Goal: Information Seeking & Learning: Find specific fact

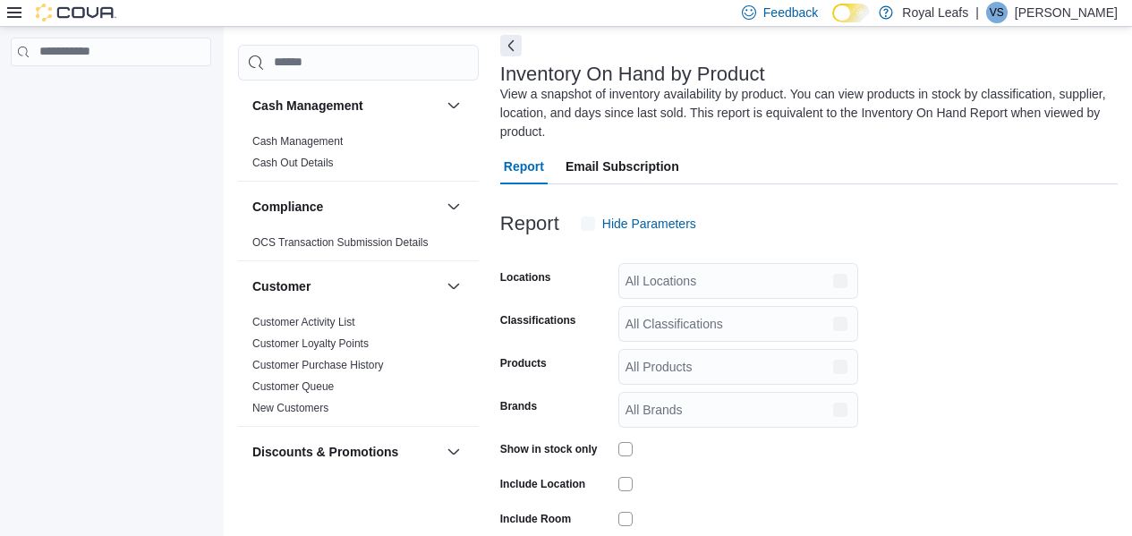
scroll to position [61, 0]
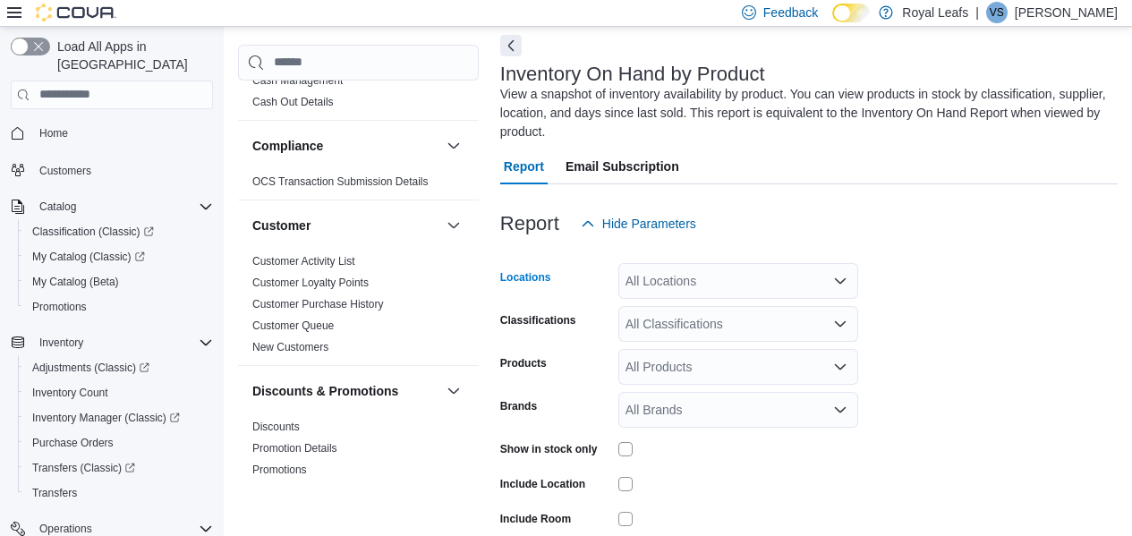
click at [704, 286] on div "All Locations" at bounding box center [739, 281] width 240 height 36
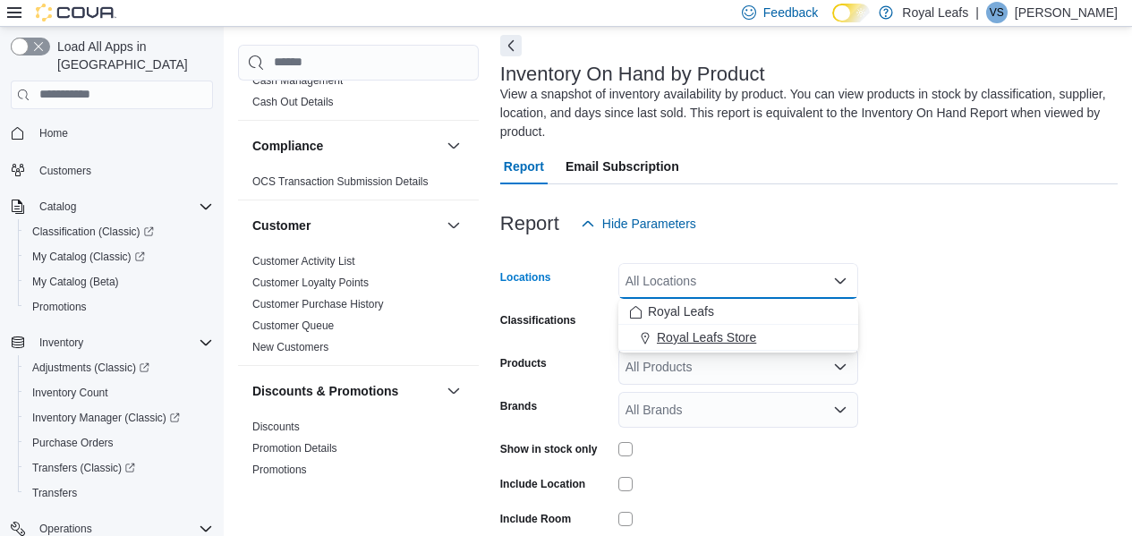
click at [741, 339] on span "Royal Leafs Store" at bounding box center [706, 338] width 99 height 18
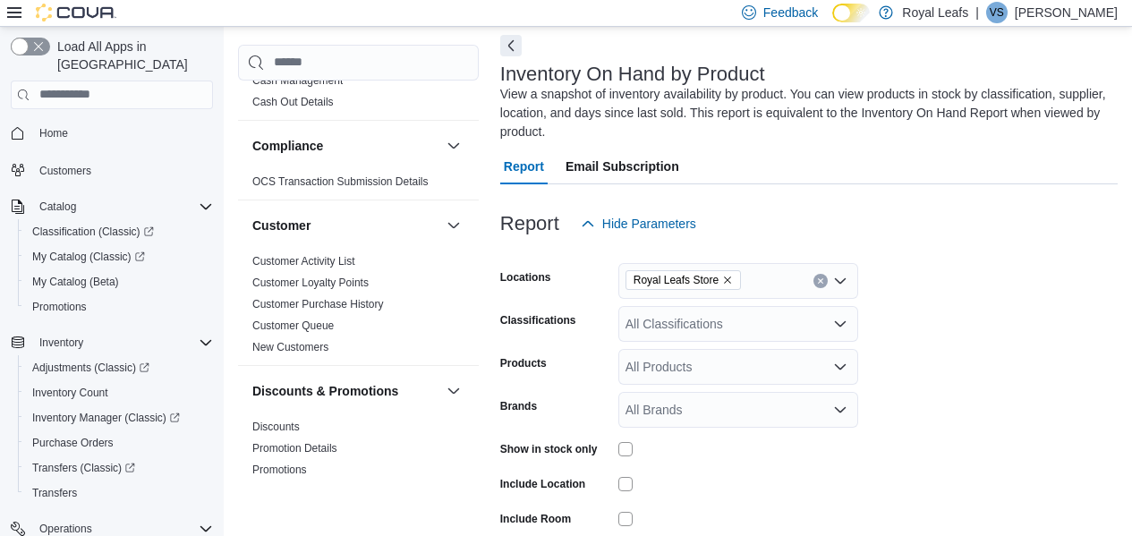
click at [1020, 359] on form "Locations Royal Leafs Store Classifications All Classifications Products All Pr…" at bounding box center [809, 430] width 618 height 376
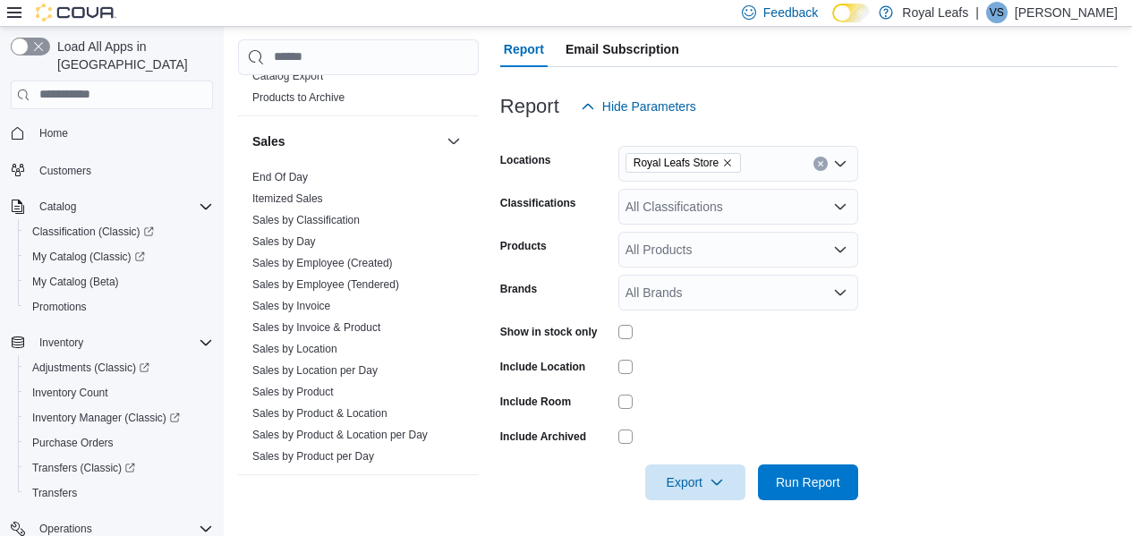
scroll to position [1200, 0]
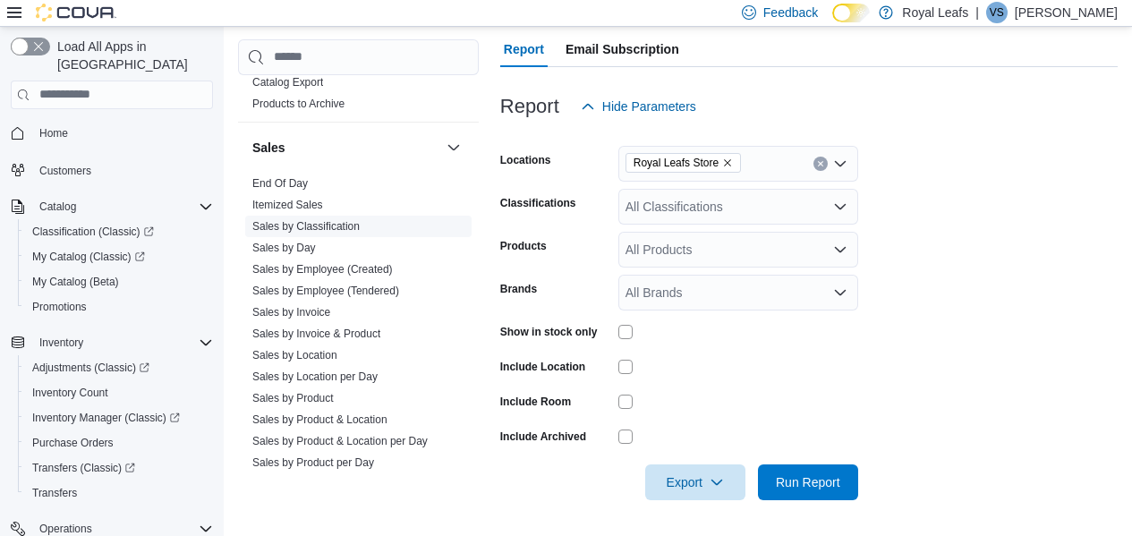
click at [397, 235] on span "Sales by Classification" at bounding box center [358, 226] width 226 height 21
click at [371, 231] on span "Sales by Classification" at bounding box center [358, 226] width 226 height 21
click at [341, 226] on link "Sales by Classification" at bounding box center [305, 226] width 107 height 13
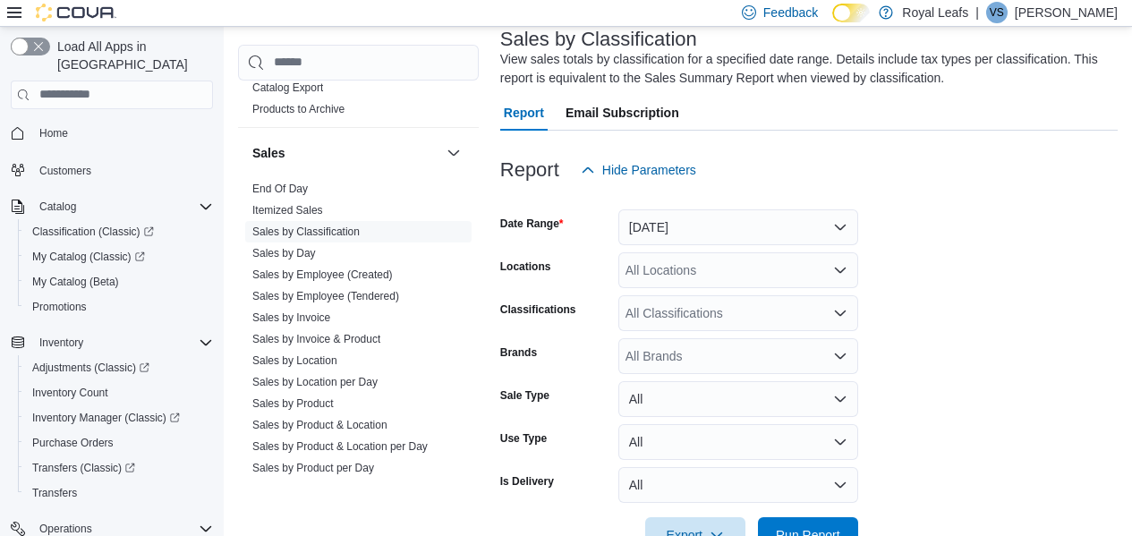
scroll to position [60, 0]
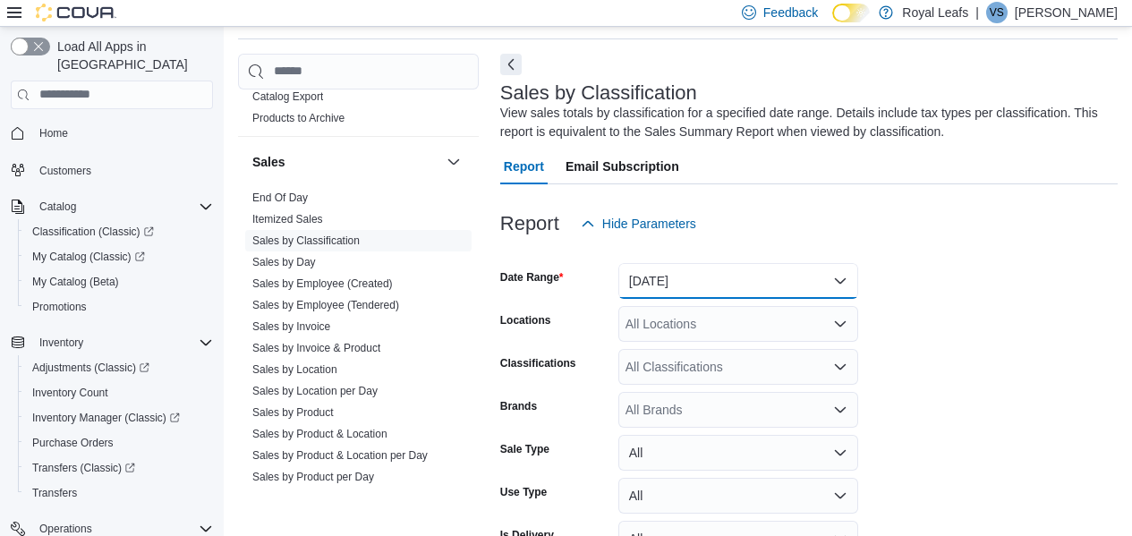
click at [743, 294] on button "[DATE]" at bounding box center [739, 281] width 240 height 36
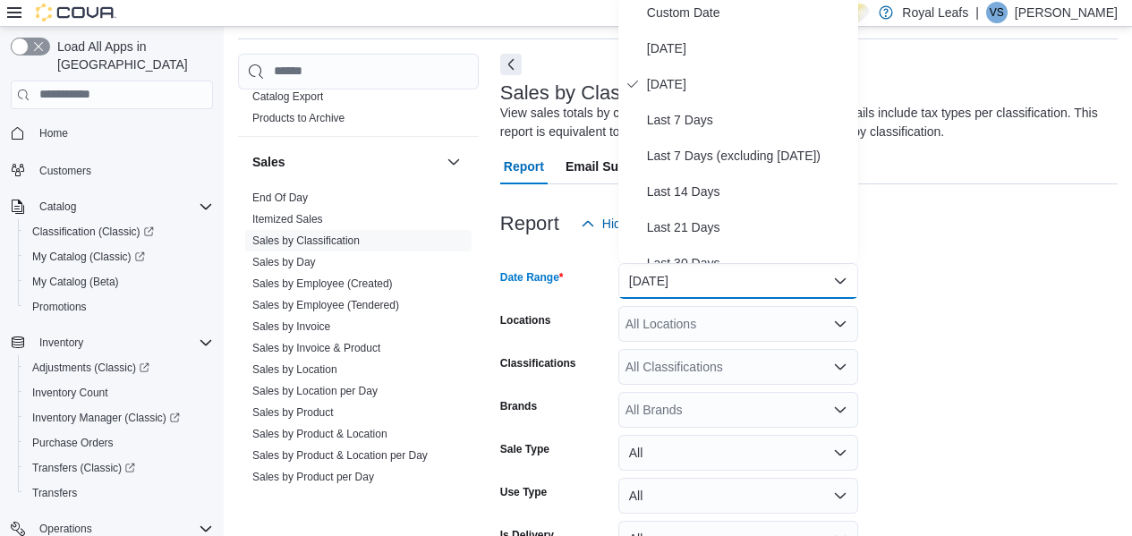
scroll to position [55, 0]
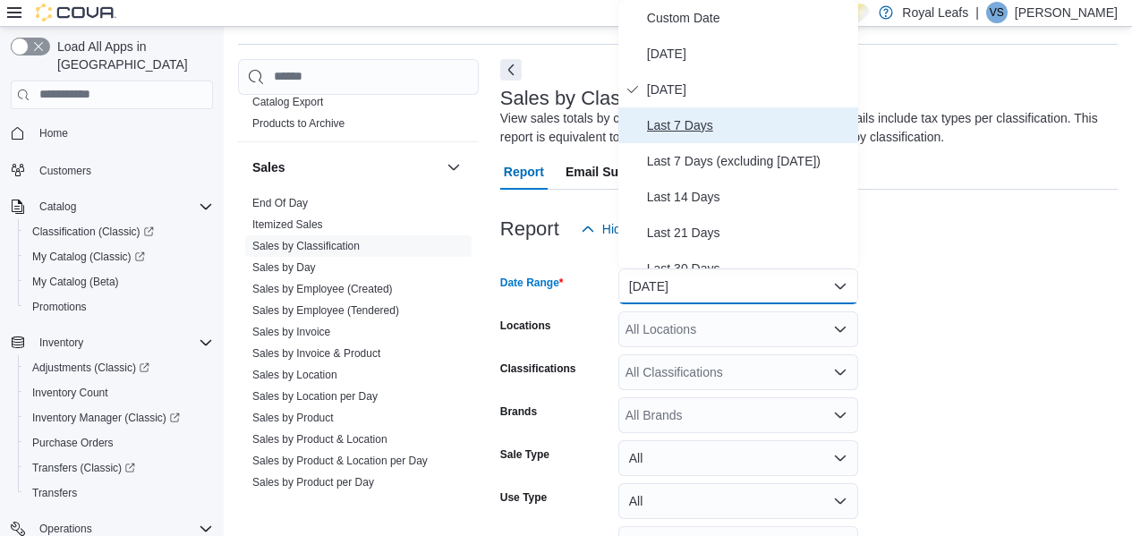
click at [791, 122] on span "Last 7 Days" at bounding box center [749, 125] width 204 height 21
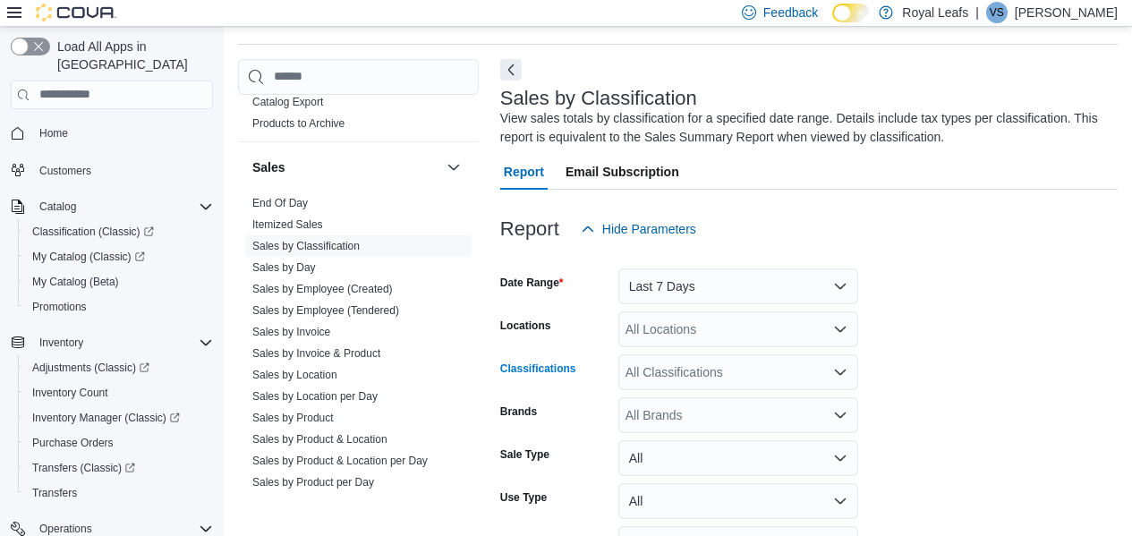
click at [722, 375] on div "All Classifications" at bounding box center [739, 372] width 240 height 36
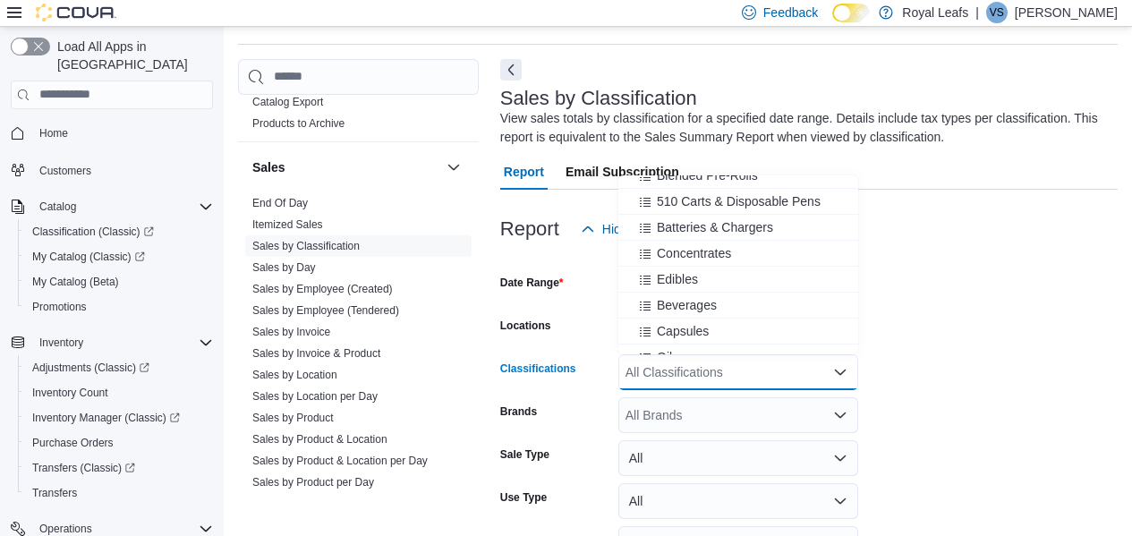
scroll to position [247, 0]
click at [721, 309] on div "Beverages" at bounding box center [738, 304] width 218 height 18
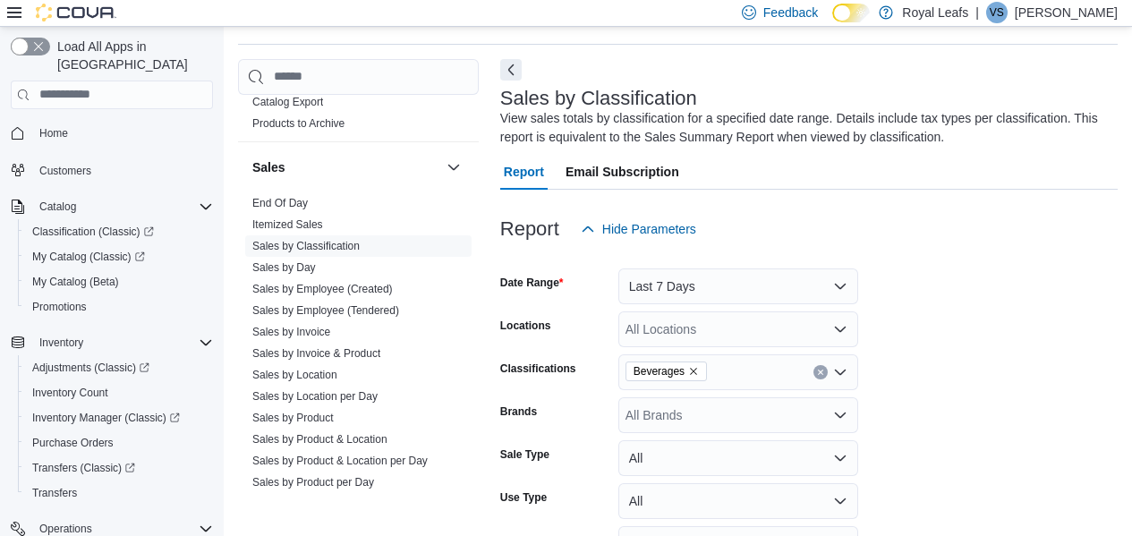
click at [962, 369] on form "Date Range Last 7 Days Locations All Locations Classifications Beverages Brands…" at bounding box center [809, 429] width 618 height 365
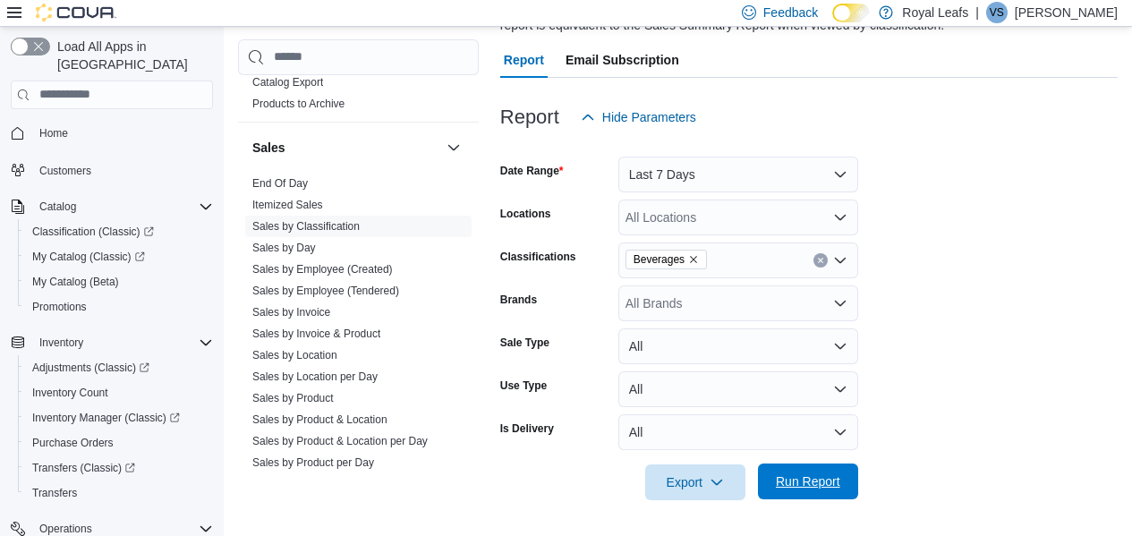
click at [817, 482] on span "Run Report" at bounding box center [808, 482] width 64 height 18
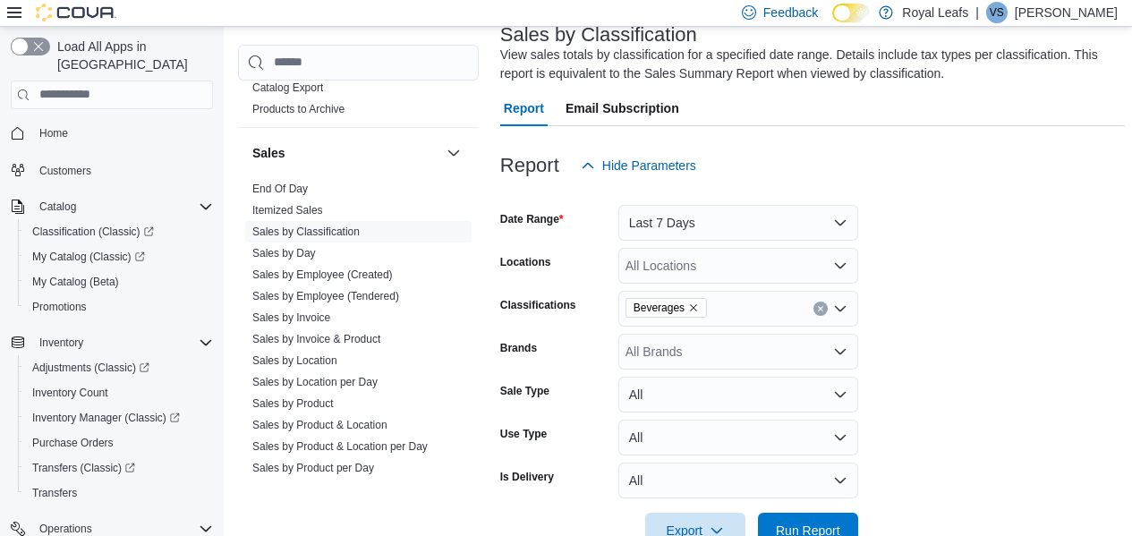
scroll to position [117, 0]
click at [737, 217] on button "Last 7 Days" at bounding box center [739, 224] width 240 height 36
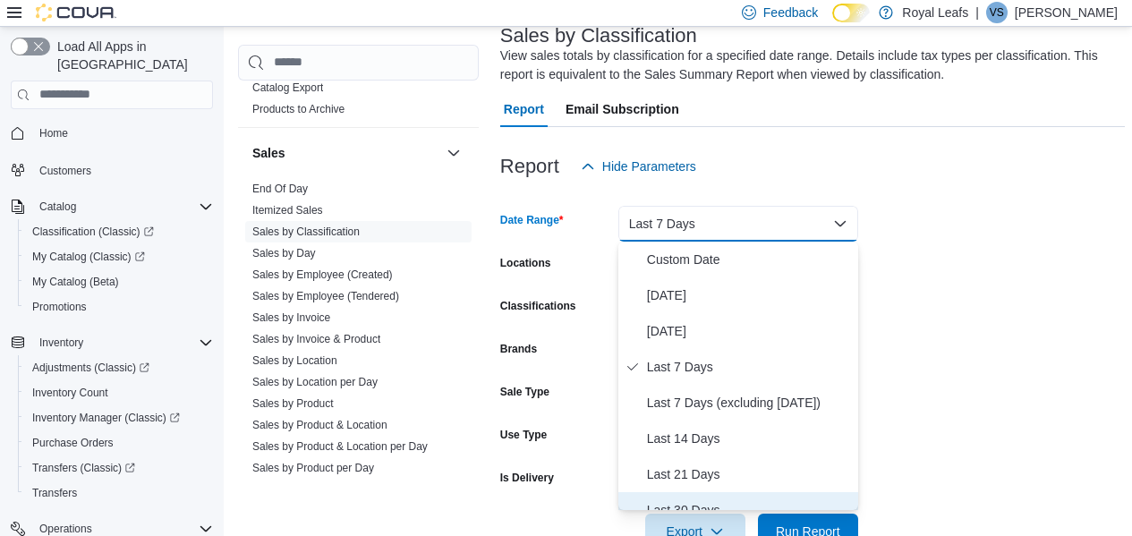
click at [708, 507] on span "Last 30 Days" at bounding box center [749, 509] width 204 height 21
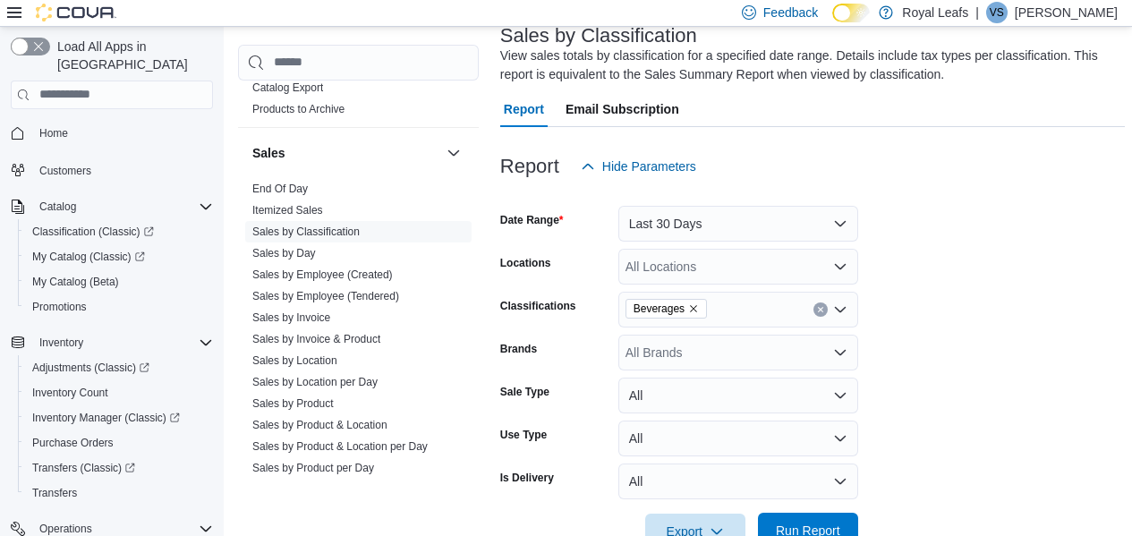
click at [789, 520] on span "Run Report" at bounding box center [808, 531] width 79 height 36
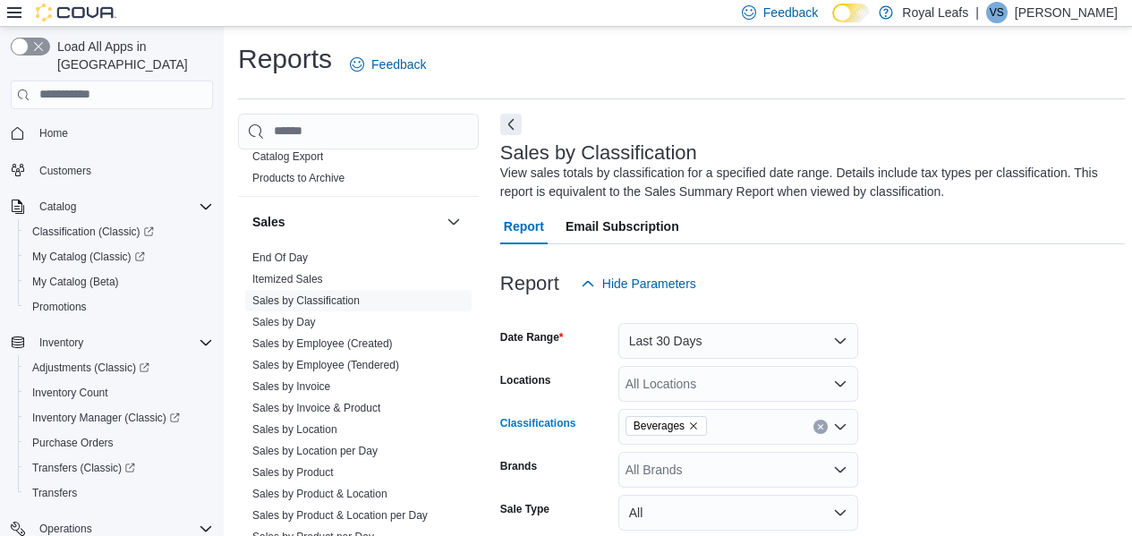
click at [819, 426] on icon "Clear input" at bounding box center [820, 426] width 4 height 4
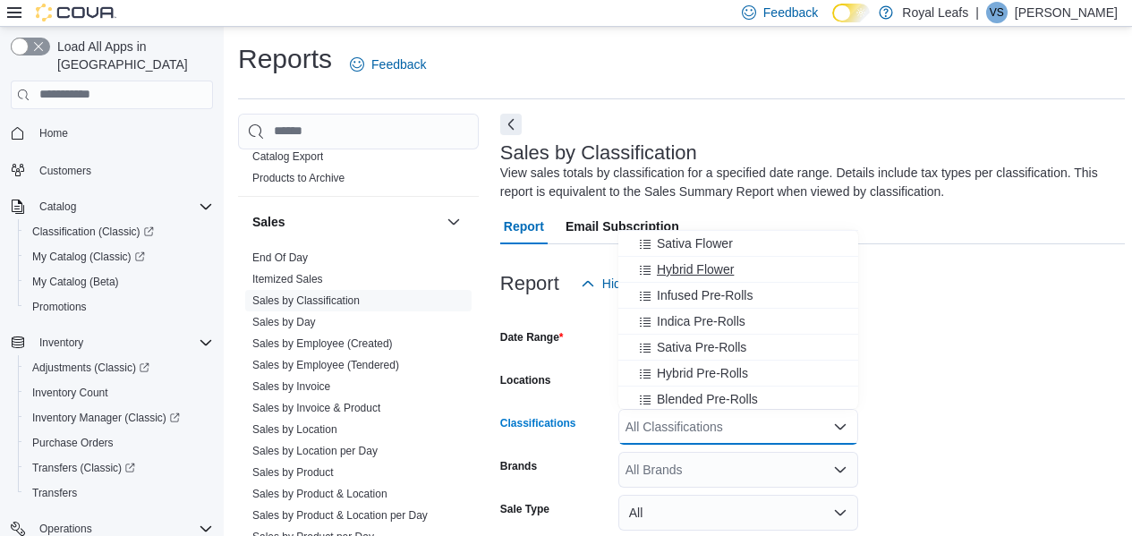
scroll to position [165, 0]
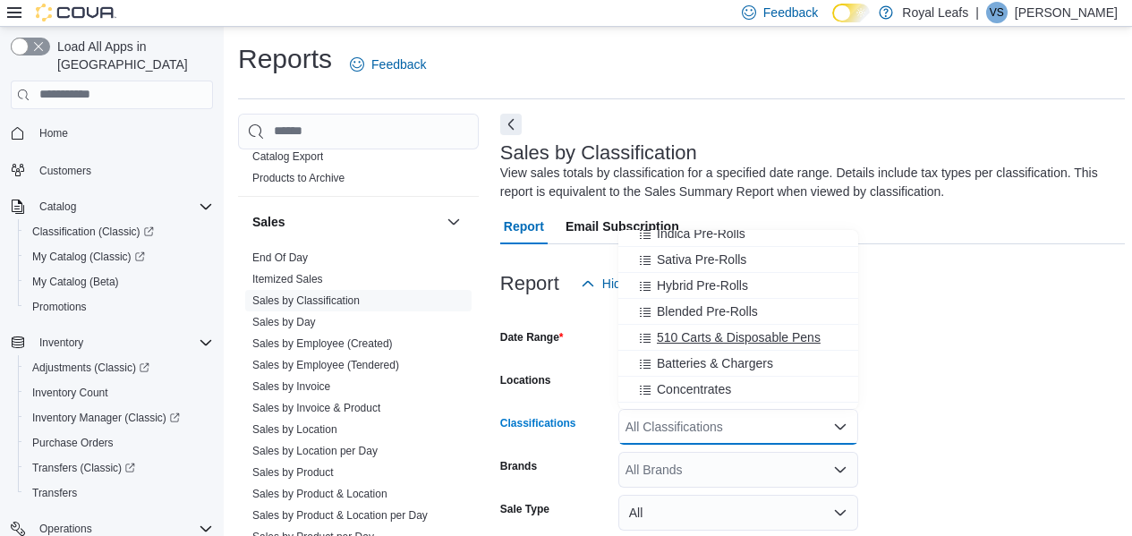
click at [807, 341] on span "510 Carts & Disposable Pens" at bounding box center [739, 338] width 164 height 18
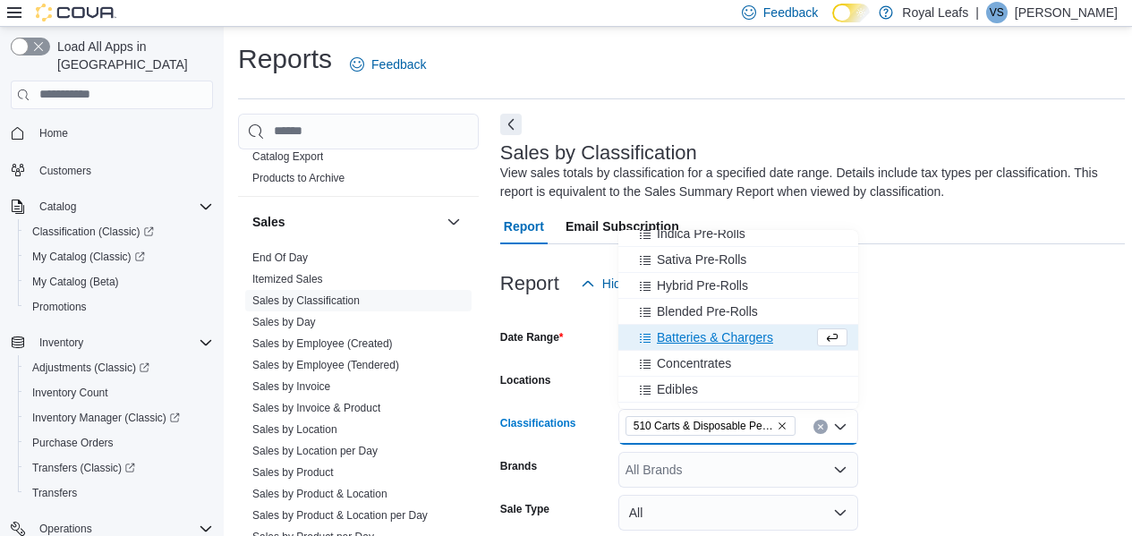
click at [924, 453] on form "Date Range Last 30 Days Locations All Locations Classifications 510 Carts & Dis…" at bounding box center [812, 484] width 625 height 365
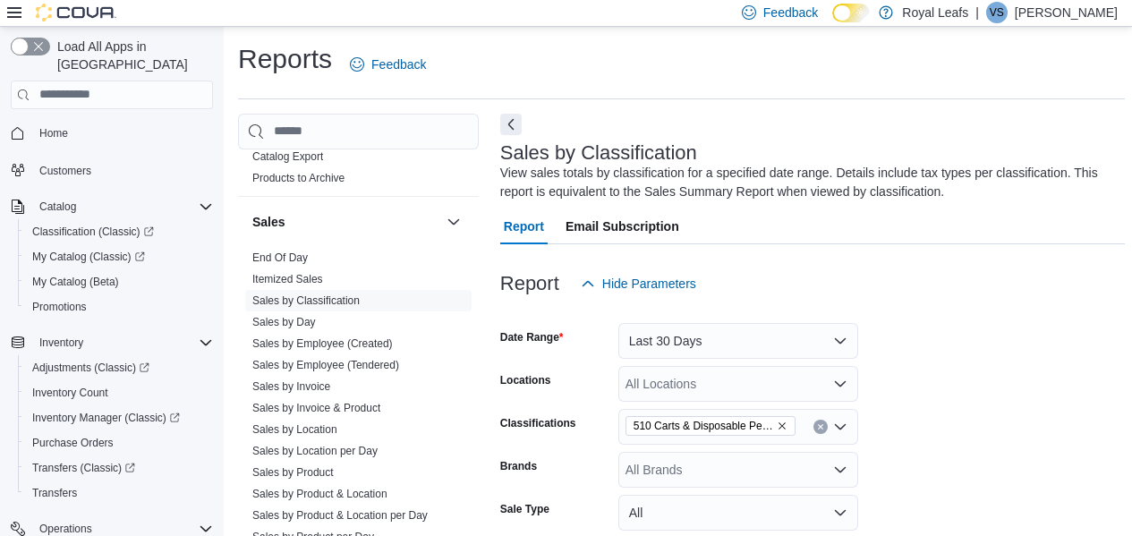
scroll to position [323, 0]
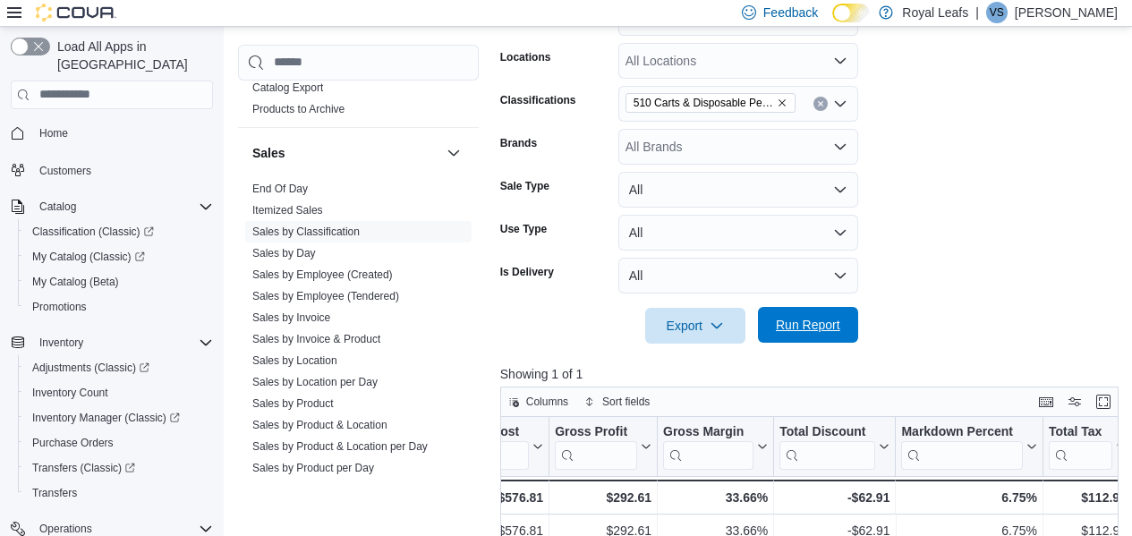
click at [805, 328] on span "Run Report" at bounding box center [808, 325] width 64 height 18
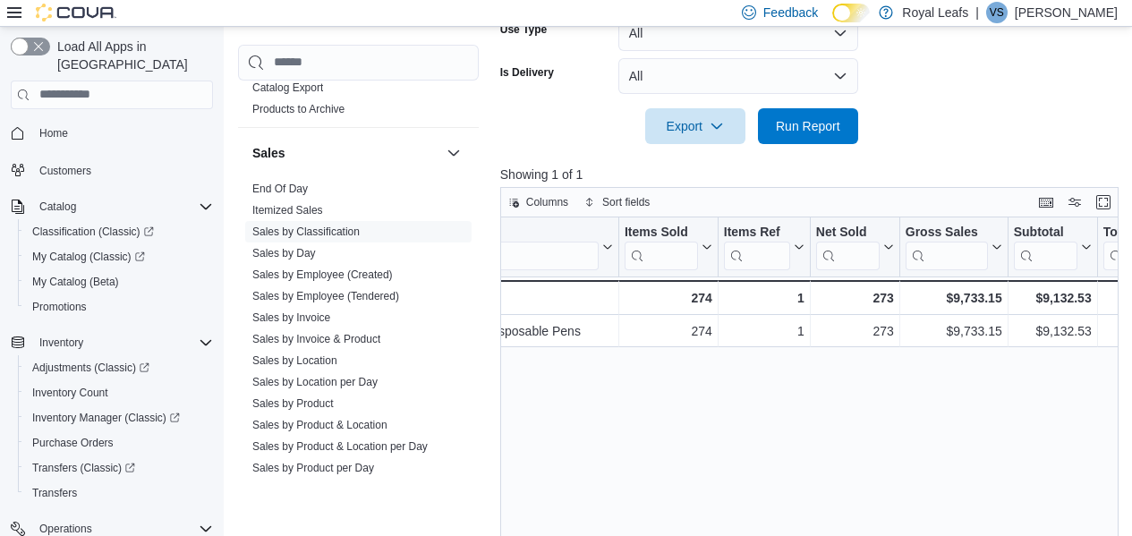
scroll to position [338, 0]
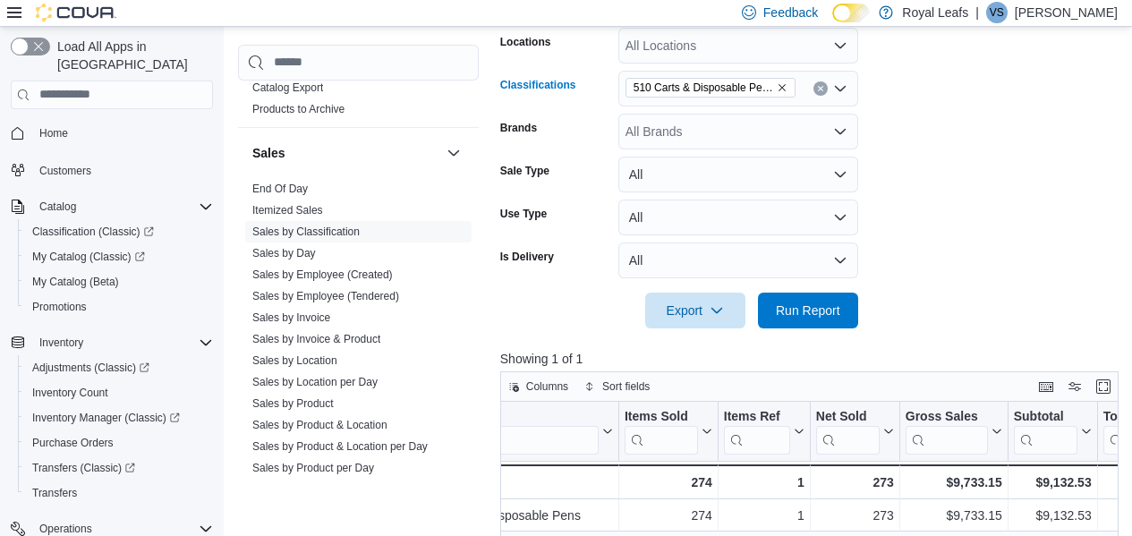
click at [820, 93] on button "Clear input" at bounding box center [821, 88] width 14 height 14
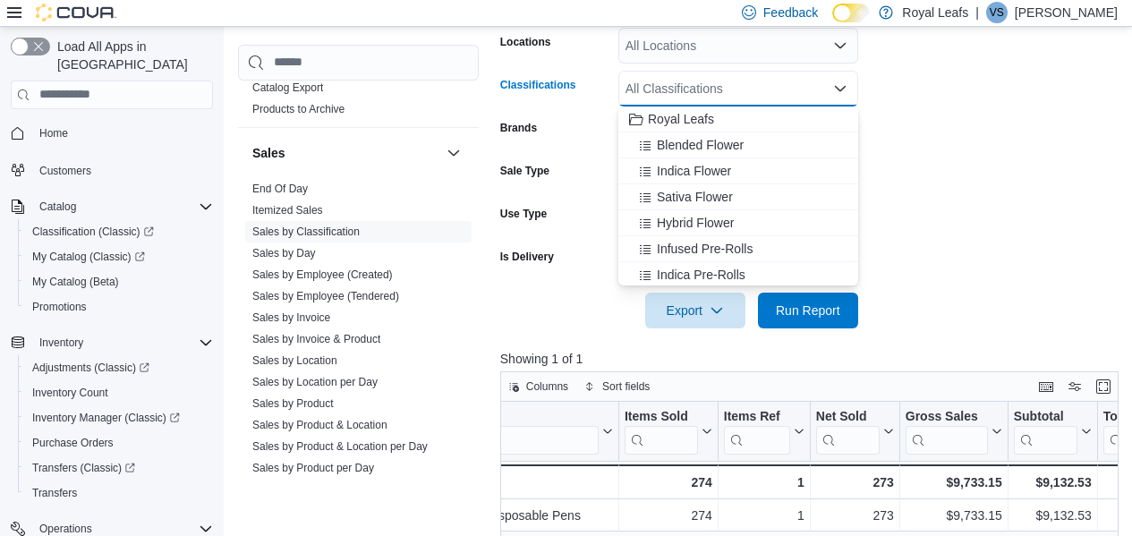
click at [788, 90] on div "All Classifications" at bounding box center [739, 89] width 240 height 36
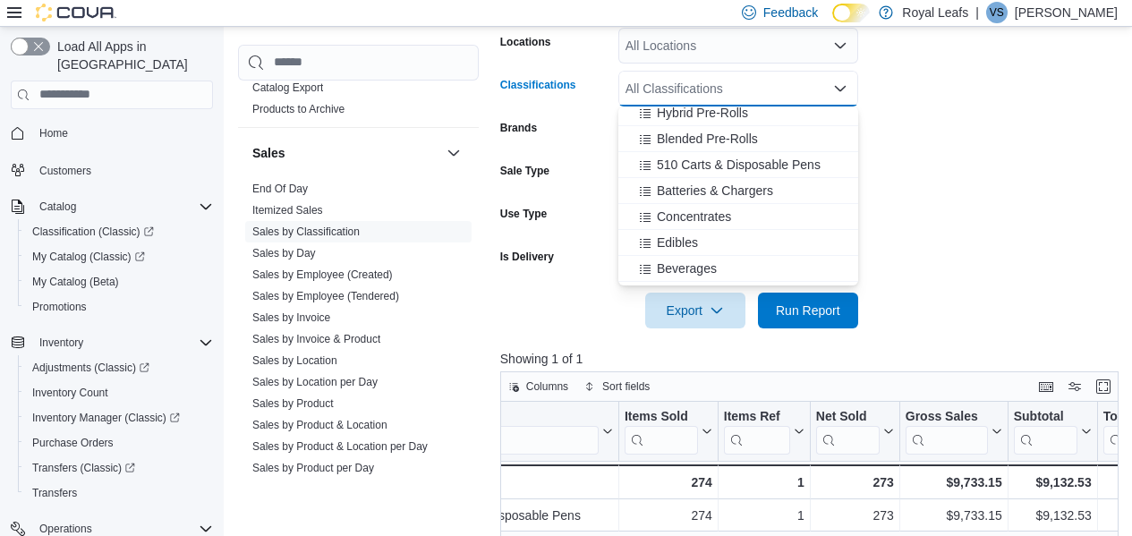
scroll to position [236, 0]
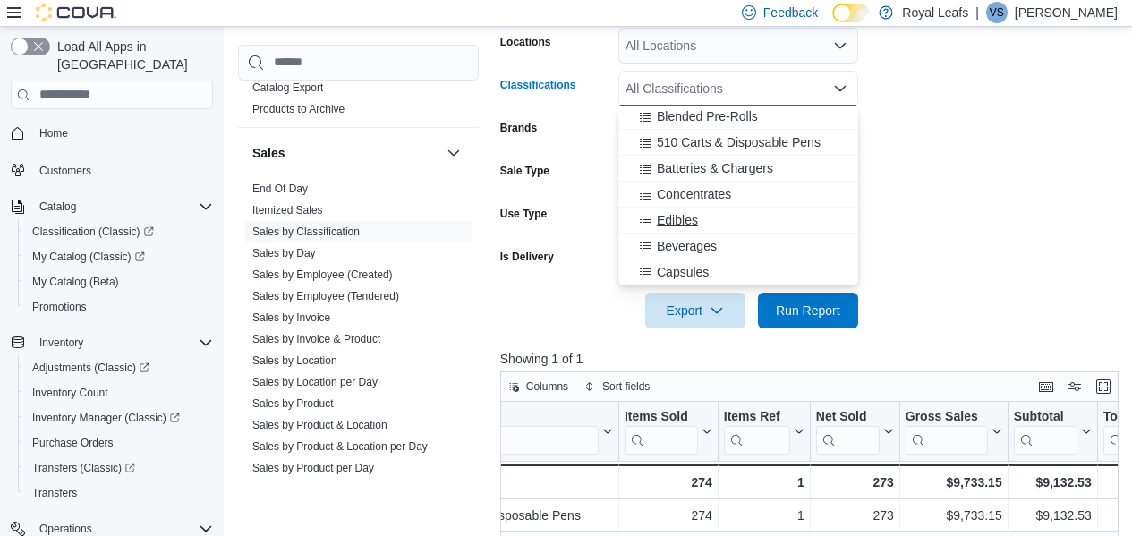
click at [679, 216] on span "Edibles" at bounding box center [677, 220] width 41 height 18
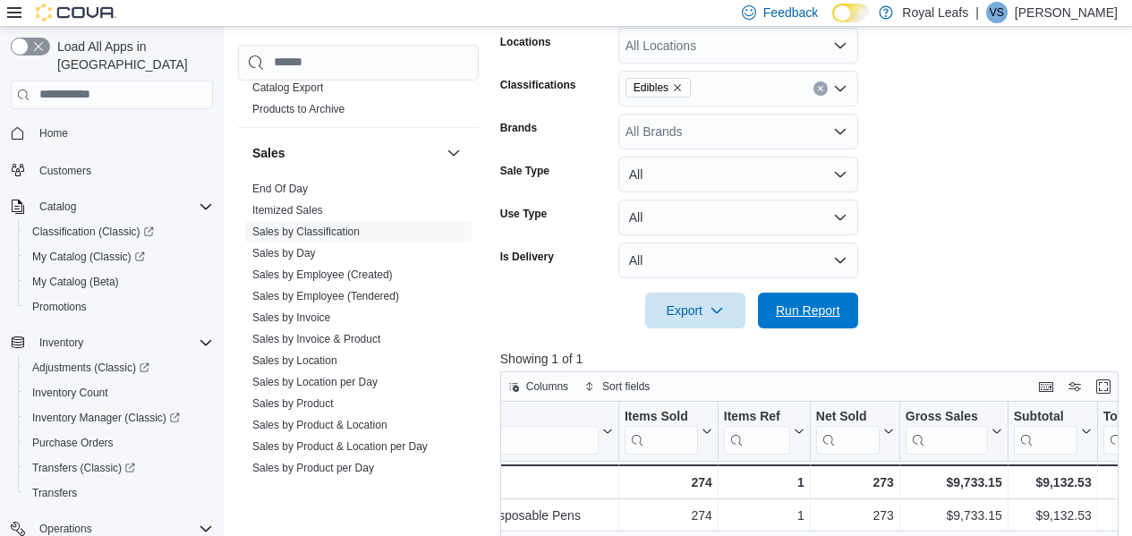
drag, startPoint x: 829, startPoint y: 313, endPoint x: 873, endPoint y: 285, distance: 52.4
click at [873, 285] on form "Date Range Last 30 Days Locations All Locations Classifications Edibles Brands …" at bounding box center [812, 145] width 625 height 365
click at [832, 319] on span "Run Report" at bounding box center [808, 310] width 79 height 36
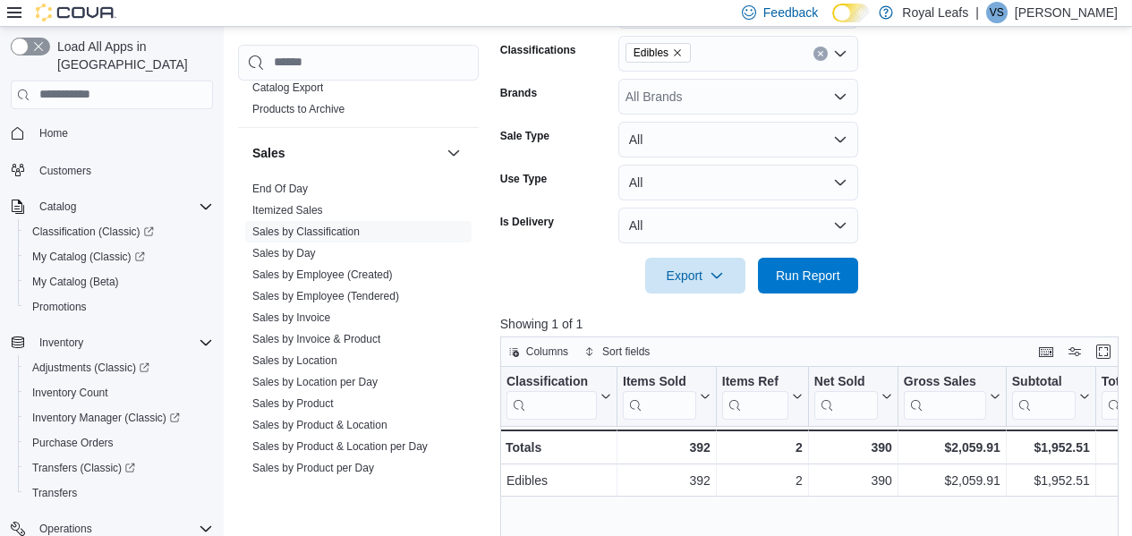
scroll to position [371, 0]
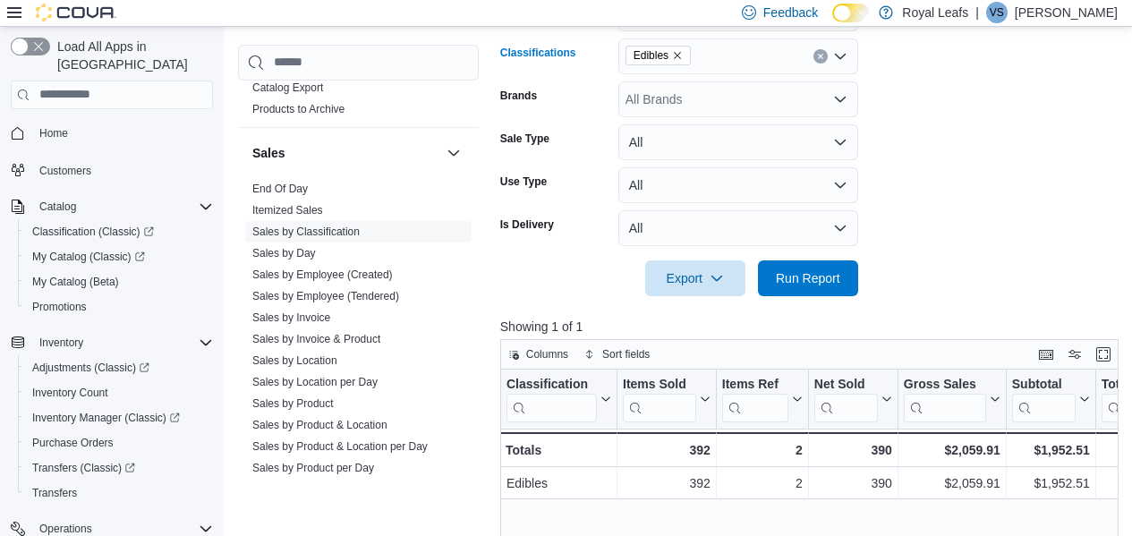
click at [771, 60] on div "Edibles" at bounding box center [739, 56] width 240 height 36
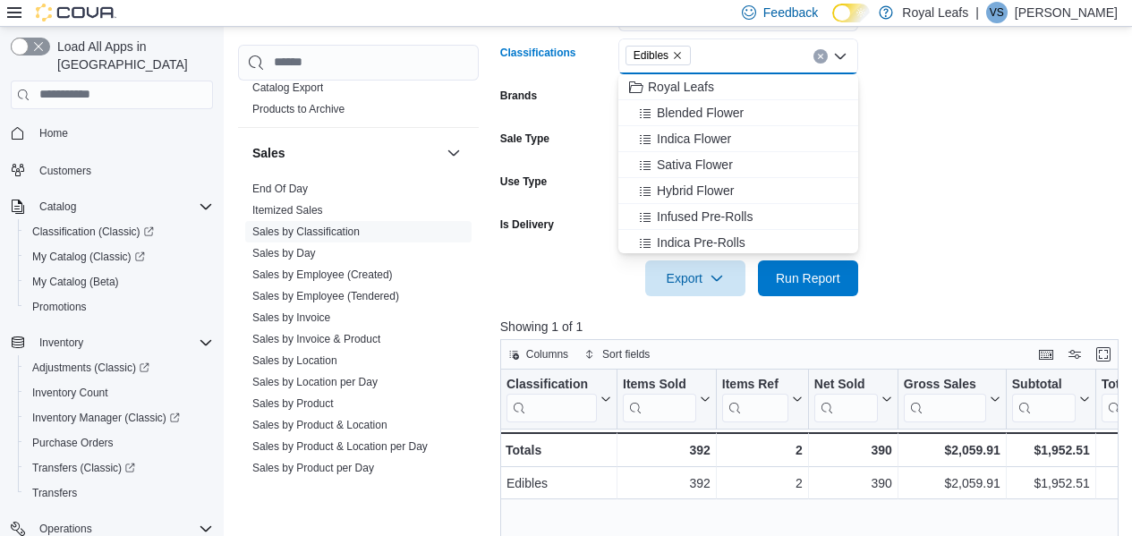
click at [680, 53] on icon "Remove Edibles from selection in this group" at bounding box center [677, 55] width 11 height 11
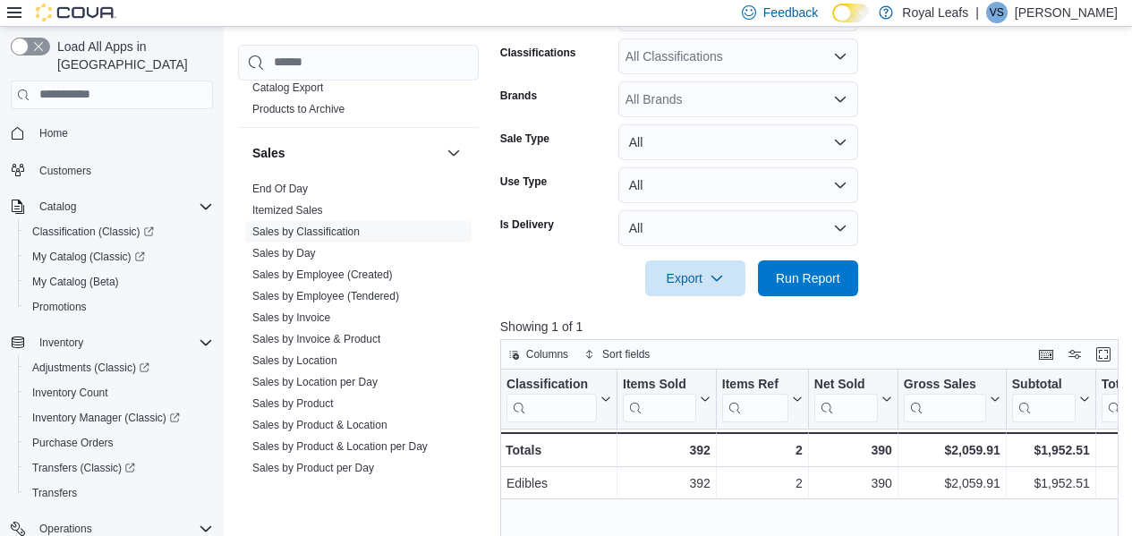
click at [921, 237] on form "Date Range Last 30 Days Locations All Locations Classifications All Classificat…" at bounding box center [812, 113] width 625 height 365
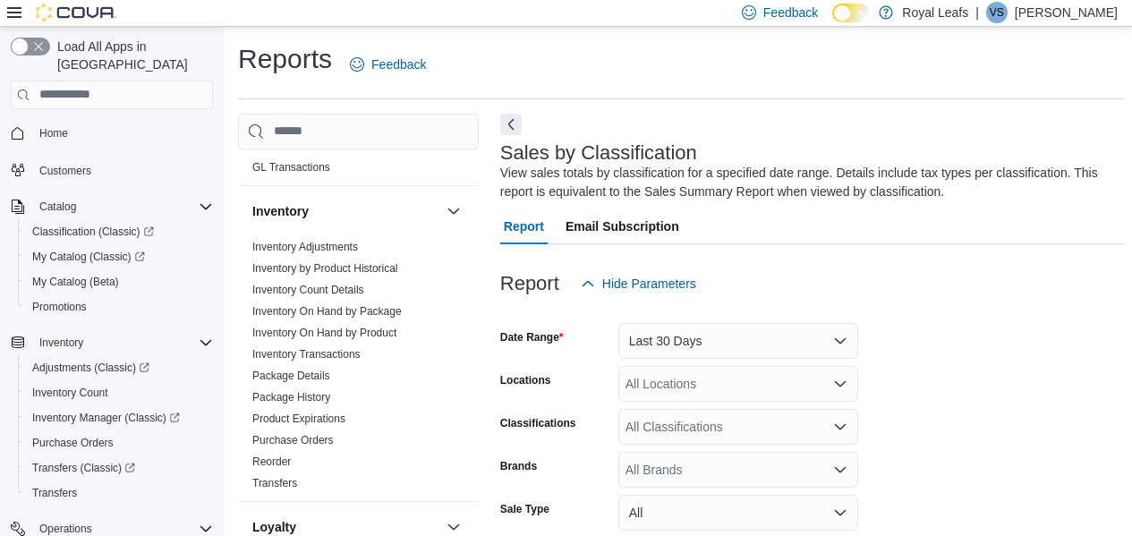
scroll to position [534, 0]
click at [307, 369] on link "Package Details" at bounding box center [291, 375] width 78 height 13
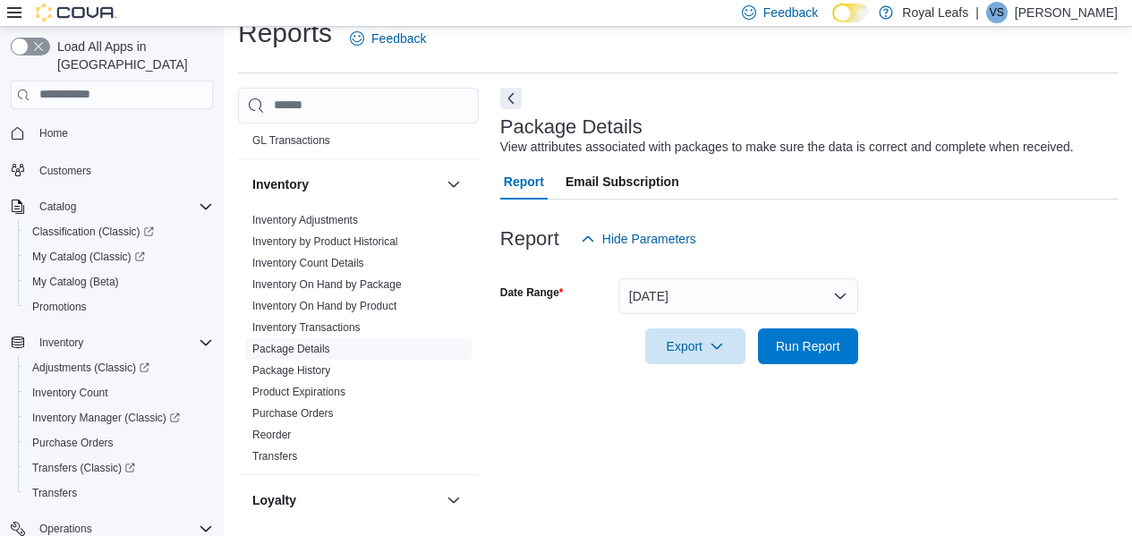
scroll to position [30, 0]
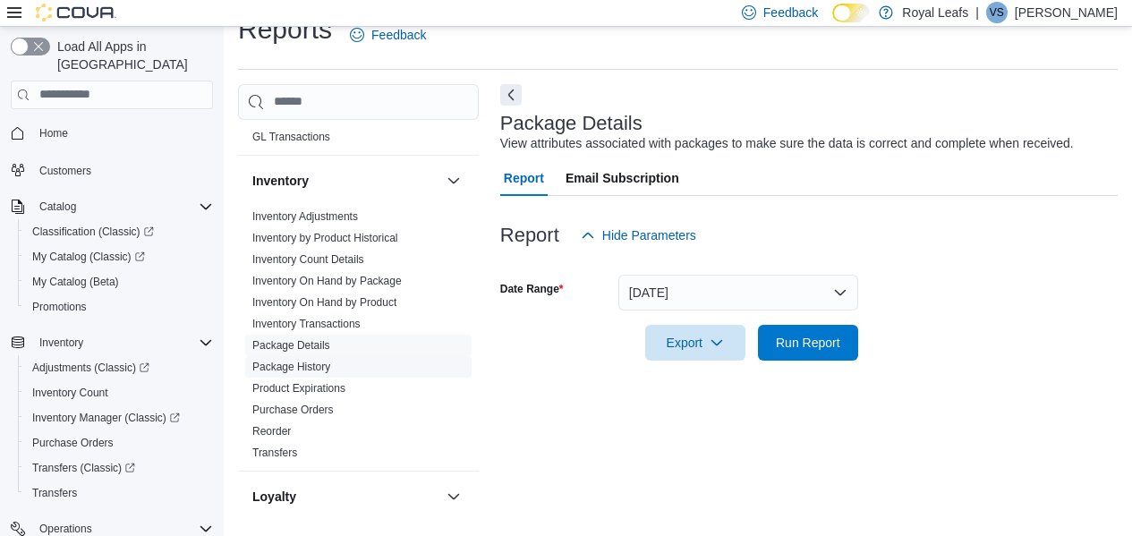
click at [329, 363] on link "Package History" at bounding box center [291, 367] width 78 height 13
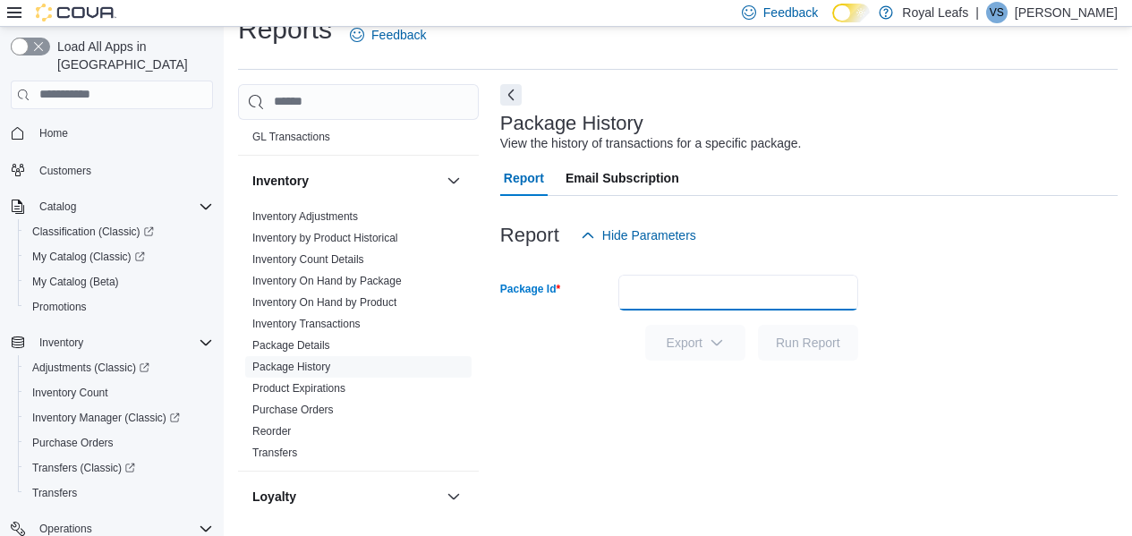
click at [694, 289] on input "Package Id" at bounding box center [739, 293] width 240 height 36
click at [392, 385] on span "Product Expirations" at bounding box center [358, 388] width 226 height 21
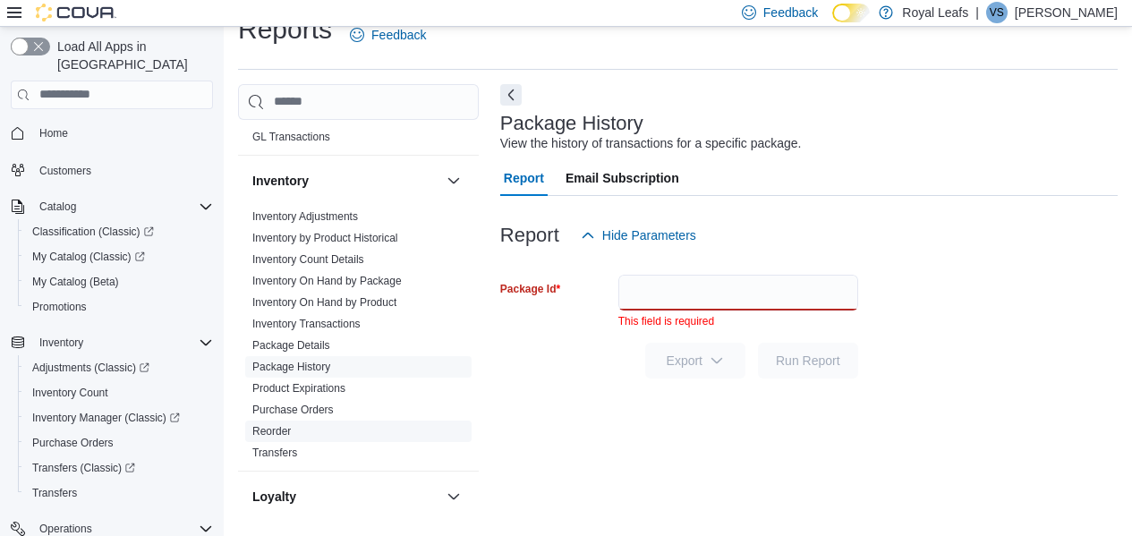
click at [356, 422] on span "Reorder" at bounding box center [358, 431] width 226 height 21
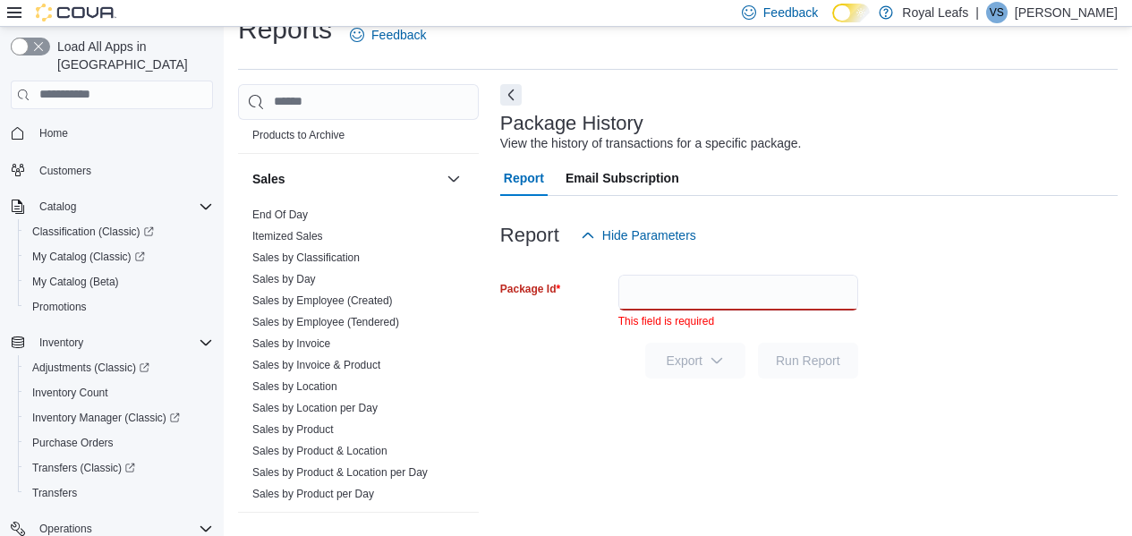
scroll to position [1215, 0]
click at [381, 428] on span "Sales by Product" at bounding box center [358, 428] width 226 height 21
drag, startPoint x: 381, startPoint y: 428, endPoint x: 282, endPoint y: 431, distance: 99.4
click at [282, 431] on span "Sales by Product" at bounding box center [358, 428] width 226 height 21
click at [282, 431] on link "Sales by Product" at bounding box center [292, 428] width 81 height 13
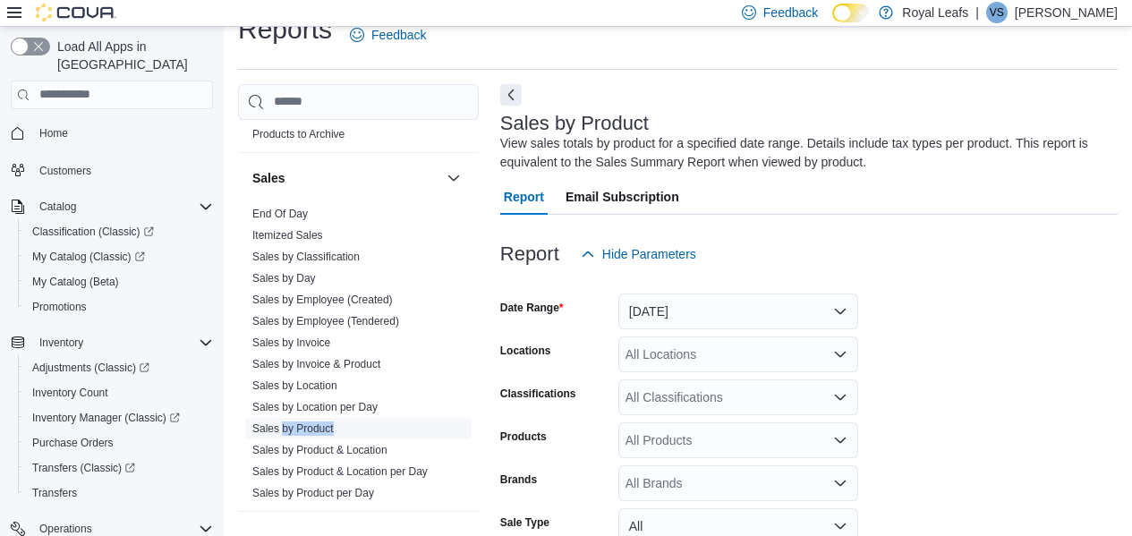
scroll to position [60, 0]
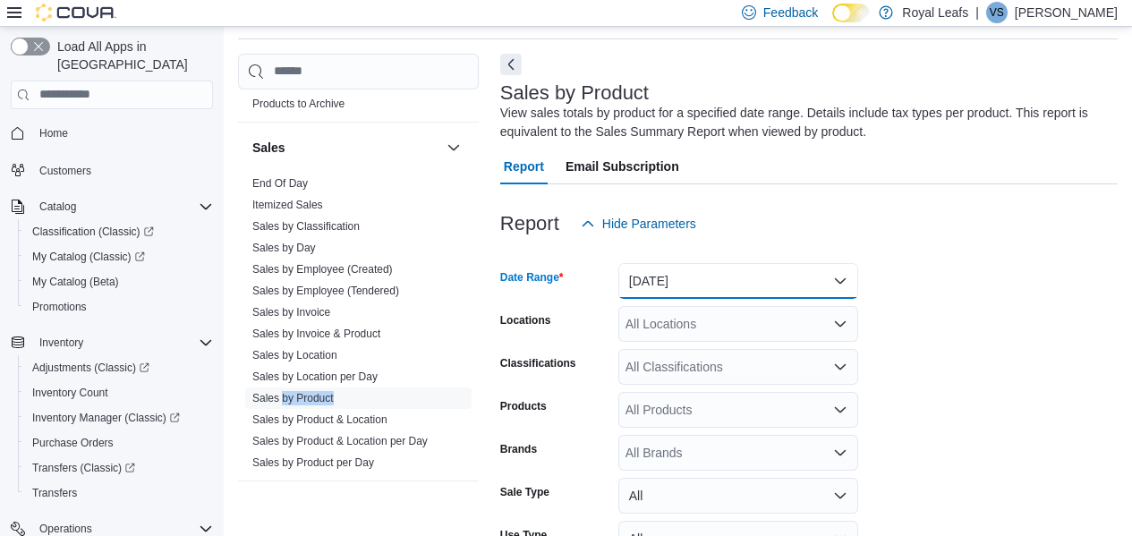
click at [743, 284] on button "[DATE]" at bounding box center [739, 281] width 240 height 36
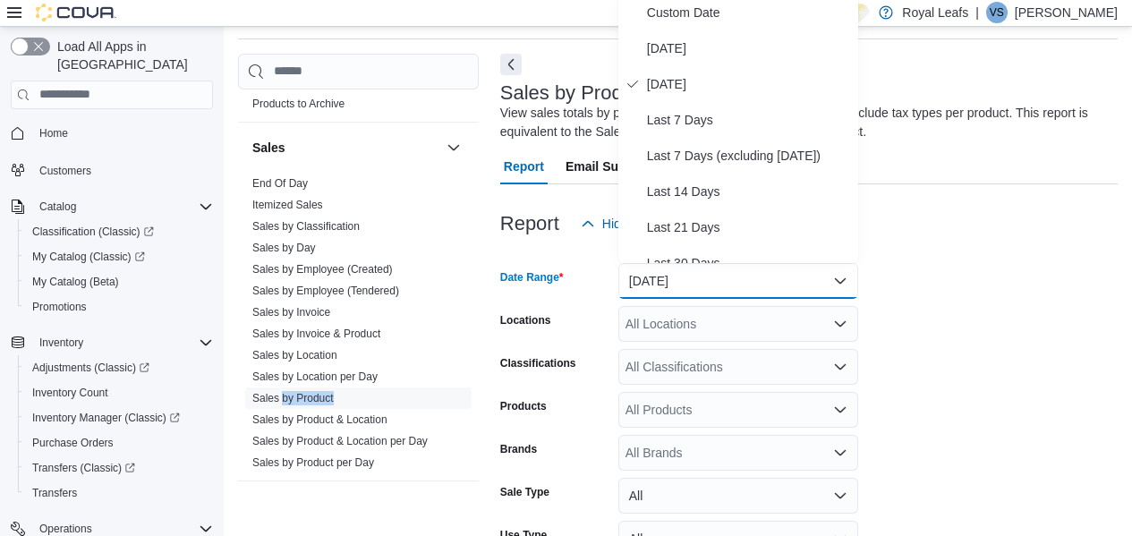
scroll to position [55, 0]
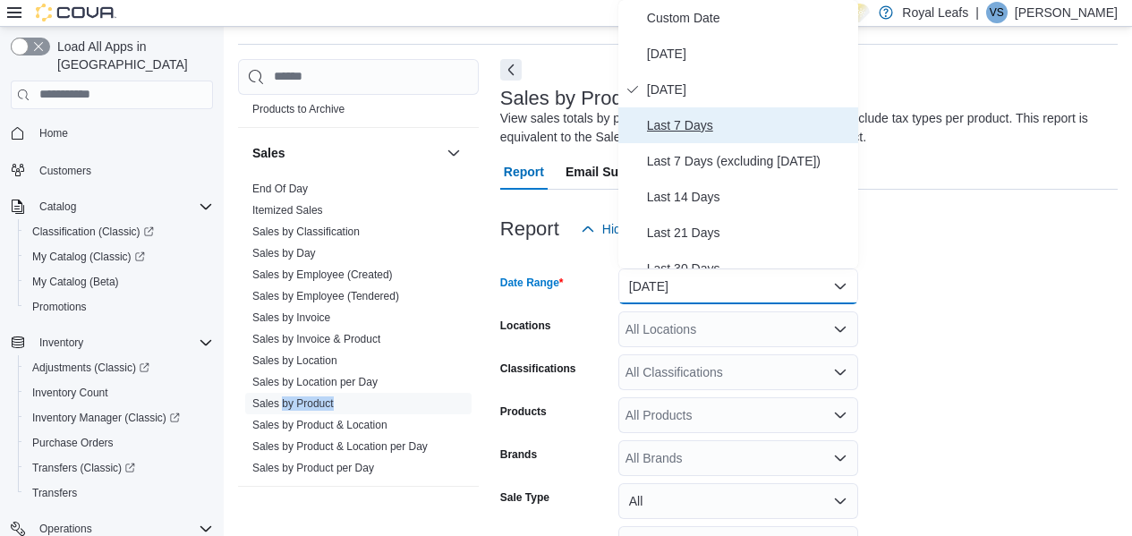
click at [783, 115] on span "Last 7 Days" at bounding box center [749, 125] width 204 height 21
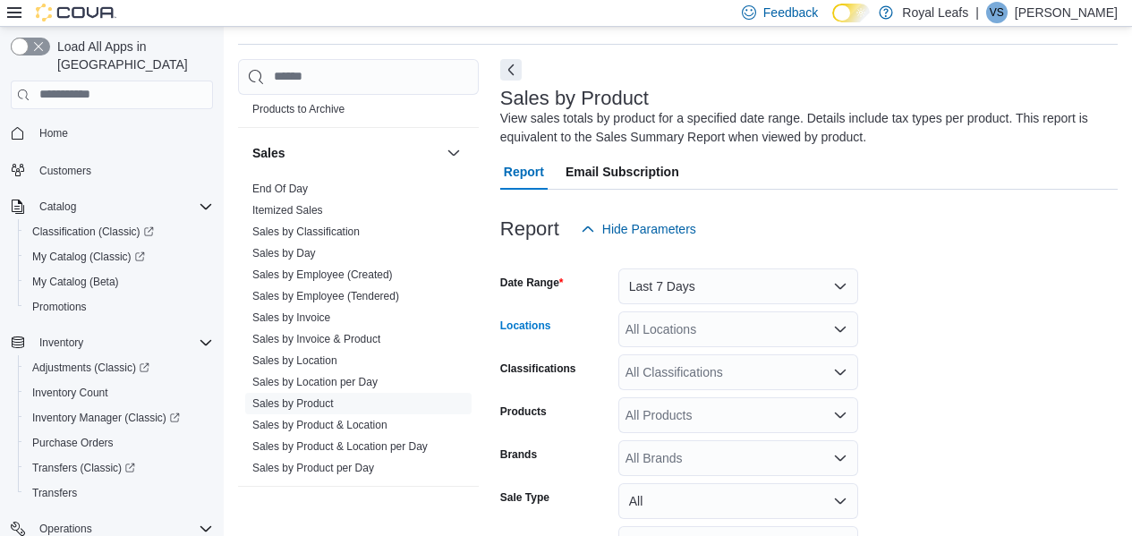
click at [771, 337] on div "All Locations" at bounding box center [739, 330] width 240 height 36
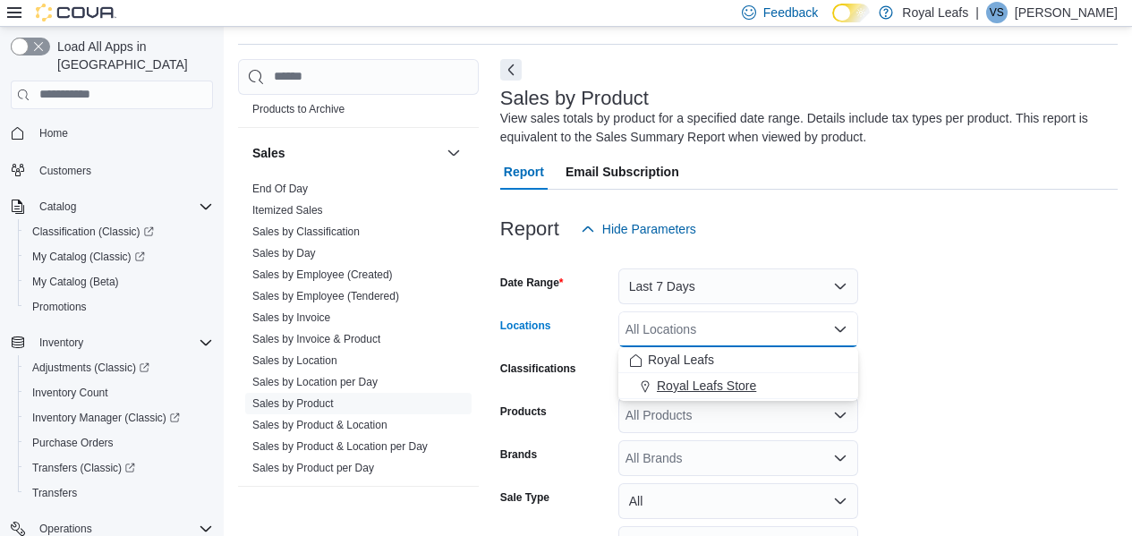
click at [715, 390] on span "Royal Leafs Store" at bounding box center [706, 386] width 99 height 18
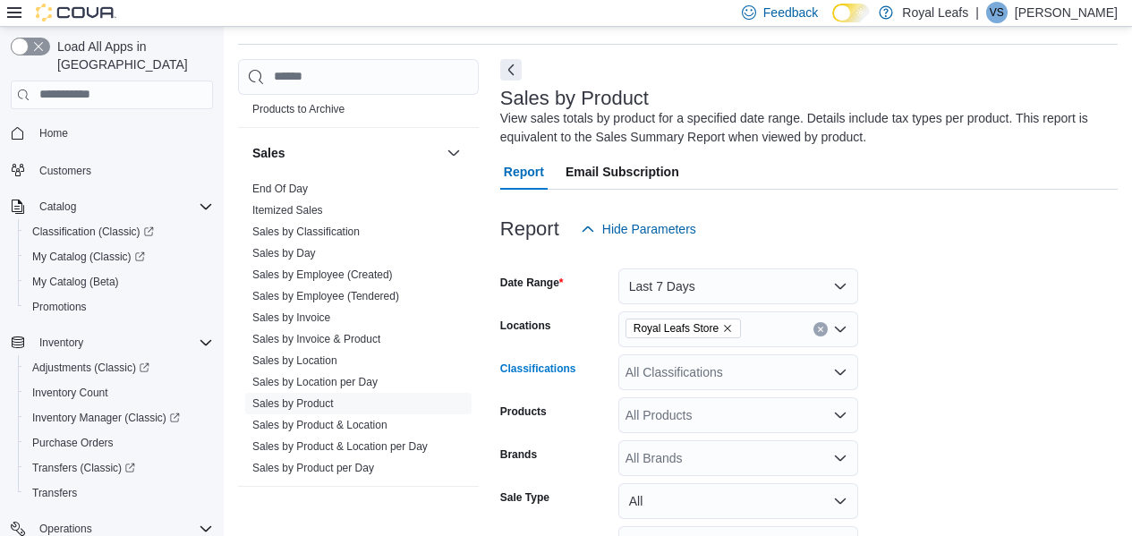
click at [709, 387] on div "All Classifications" at bounding box center [739, 372] width 240 height 36
click at [709, 421] on div "All Products" at bounding box center [739, 415] width 240 height 36
click at [717, 372] on div "All Classifications" at bounding box center [739, 372] width 240 height 36
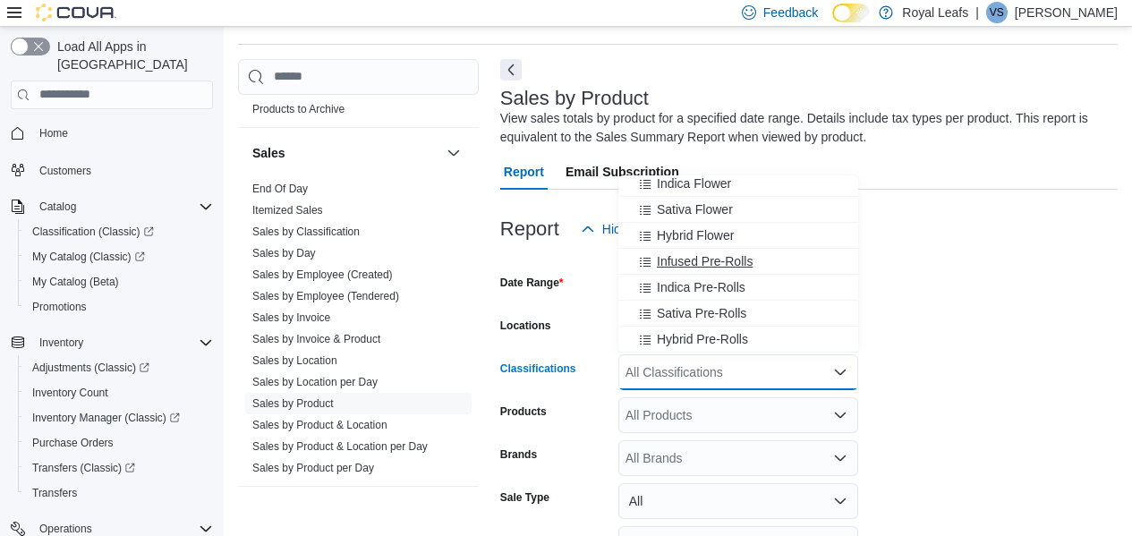
scroll to position [62, 0]
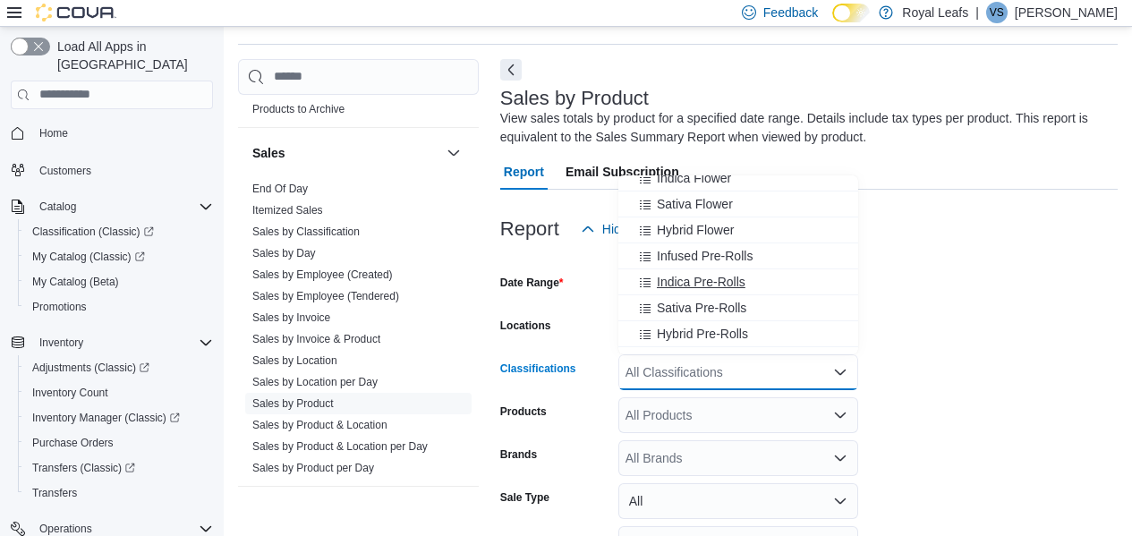
click at [732, 281] on span "Indica Pre-Rolls" at bounding box center [701, 282] width 89 height 18
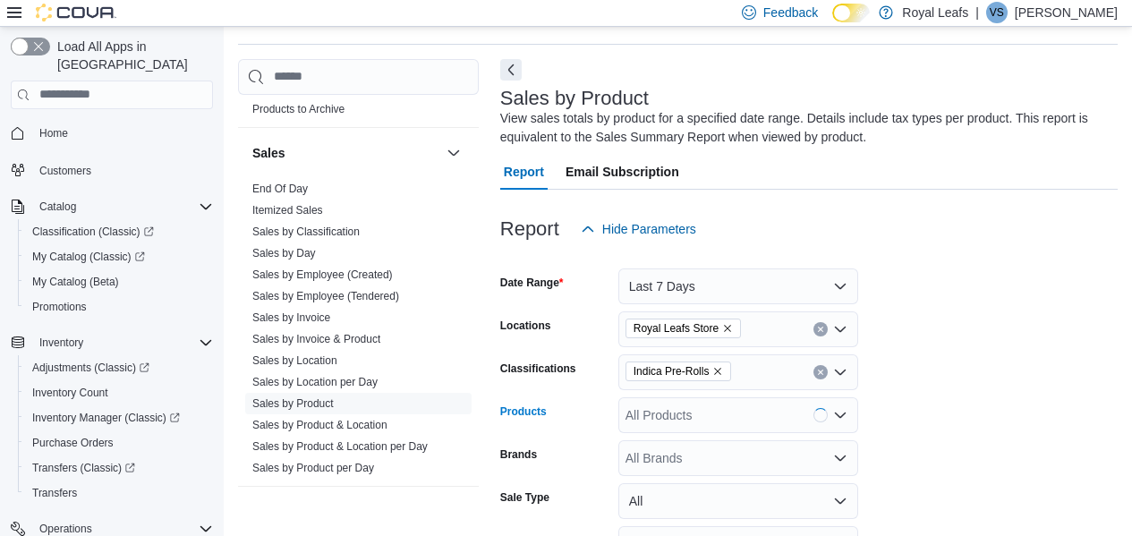
click at [708, 422] on div "All Products" at bounding box center [739, 415] width 240 height 36
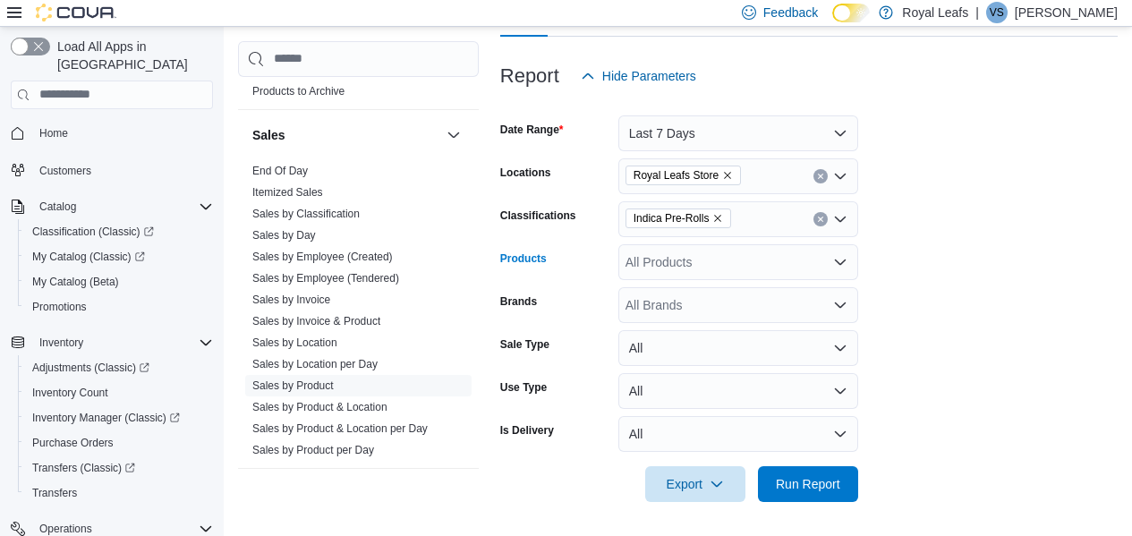
click at [845, 268] on icon "Open list of options" at bounding box center [840, 262] width 14 height 14
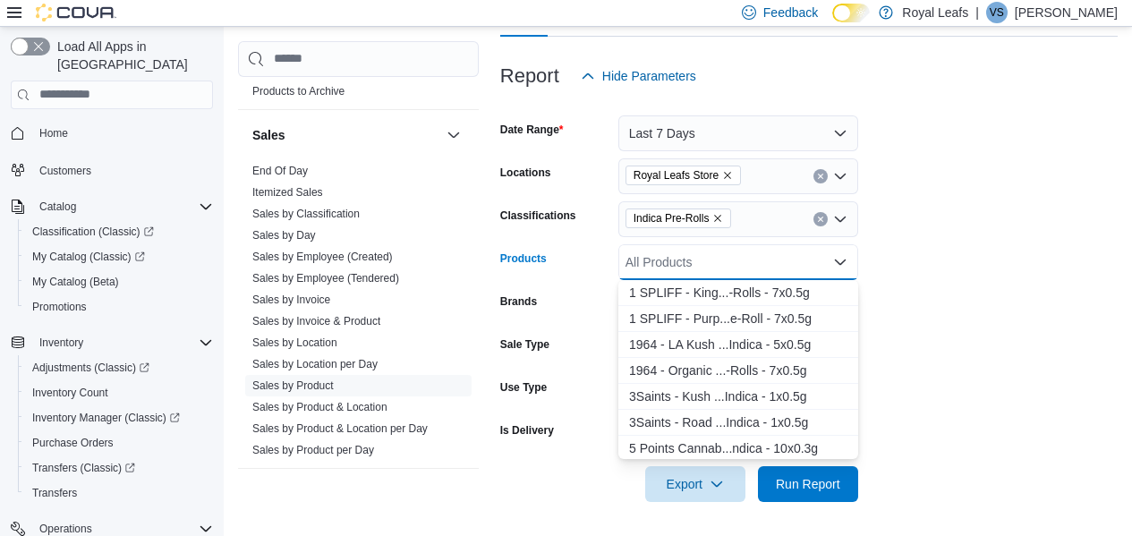
click at [845, 268] on icon "Close list of options" at bounding box center [840, 262] width 14 height 14
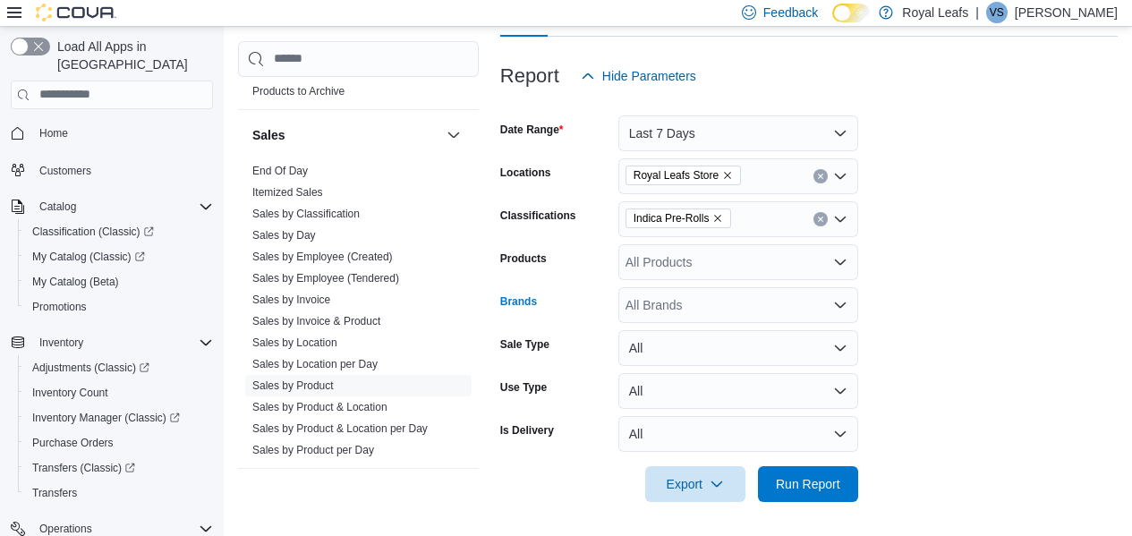
click at [842, 309] on icon "Open list of options" at bounding box center [840, 305] width 14 height 14
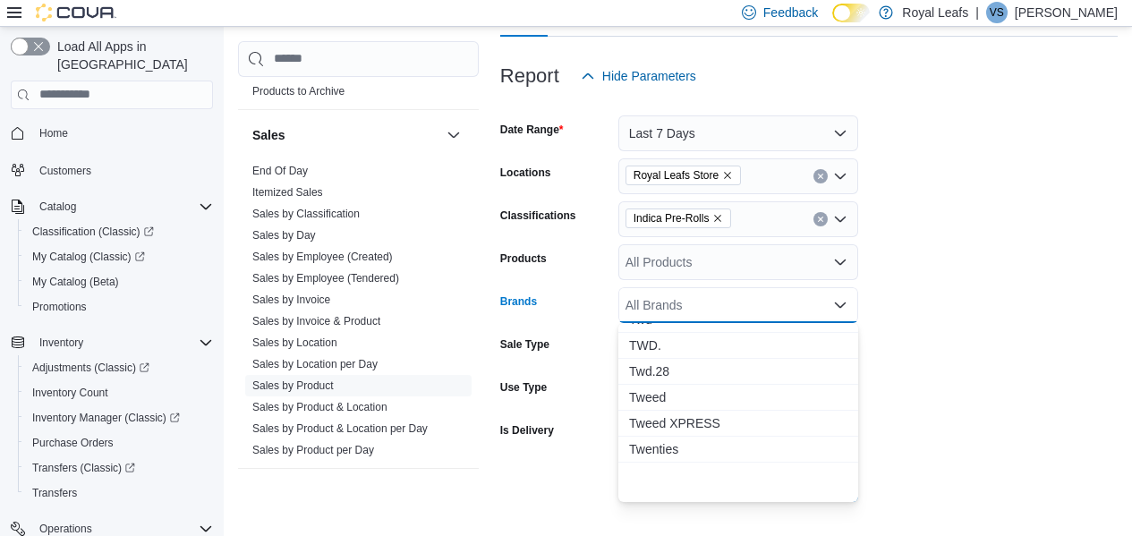
scroll to position [37732, 0]
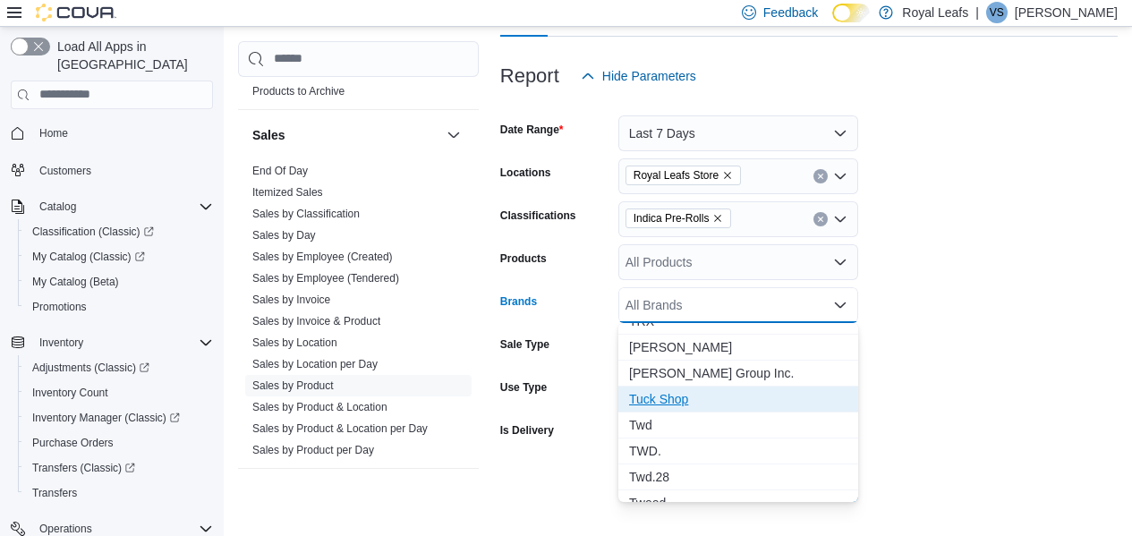
click at [770, 397] on span "Tuck Shop" at bounding box center [738, 399] width 218 height 18
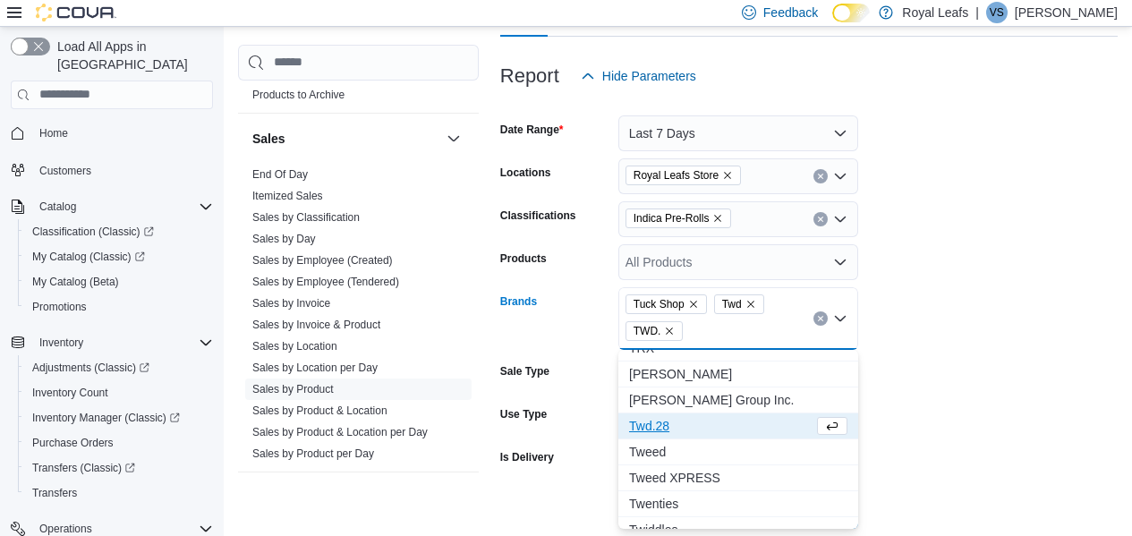
click at [750, 302] on icon "Remove Twd from selection in this group" at bounding box center [751, 304] width 11 height 11
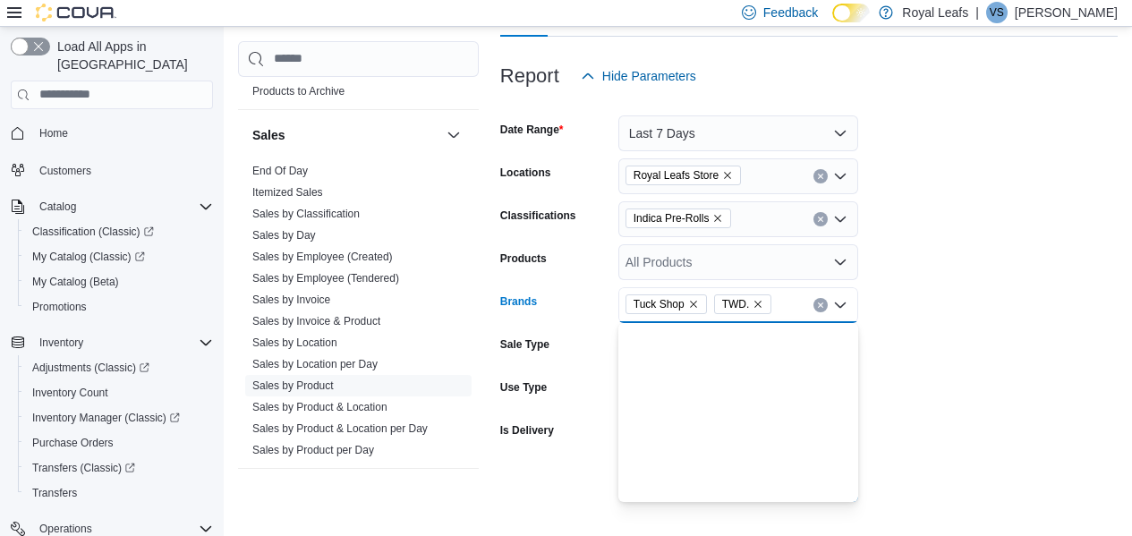
scroll to position [0, 0]
click at [755, 303] on icon "Remove TWD. from selection in this group" at bounding box center [758, 304] width 7 height 7
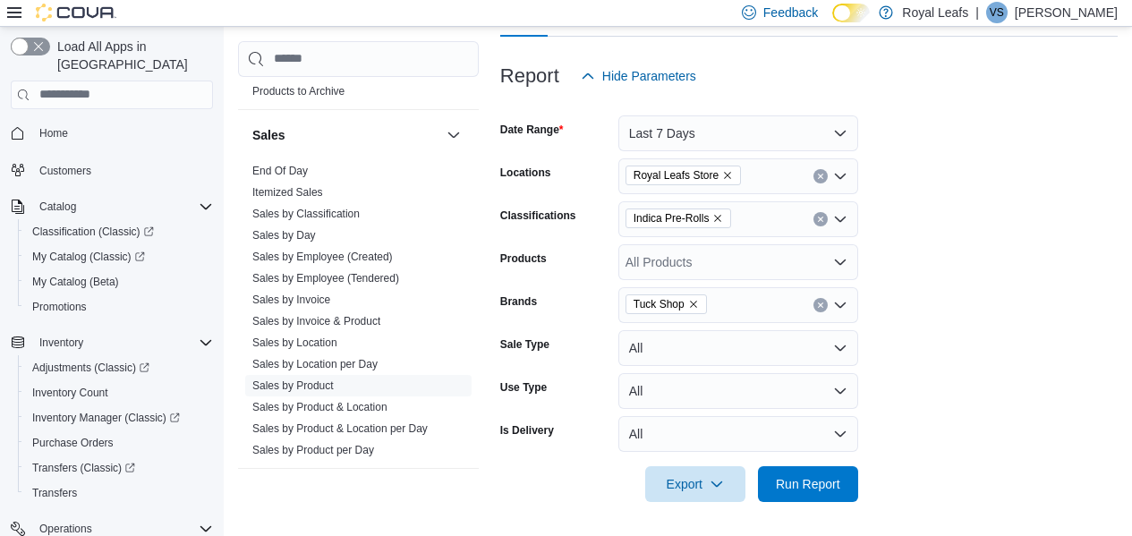
click at [952, 367] on form "Date Range Last 7 Days Locations Royal Leafs Store Classifications Indica Pre-R…" at bounding box center [809, 298] width 618 height 408
click at [802, 494] on span "Run Report" at bounding box center [808, 483] width 79 height 36
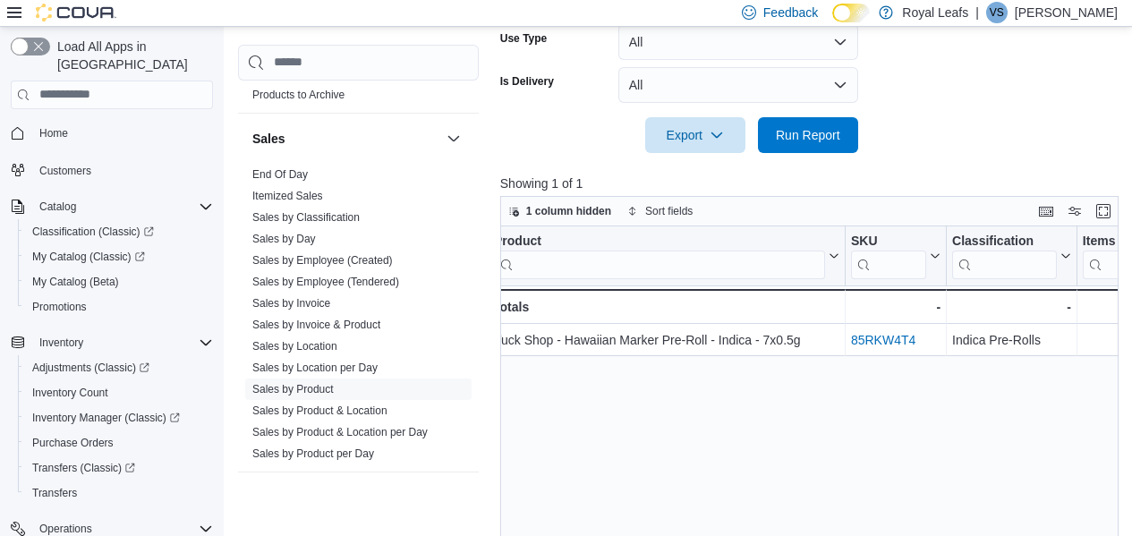
scroll to position [0, 12]
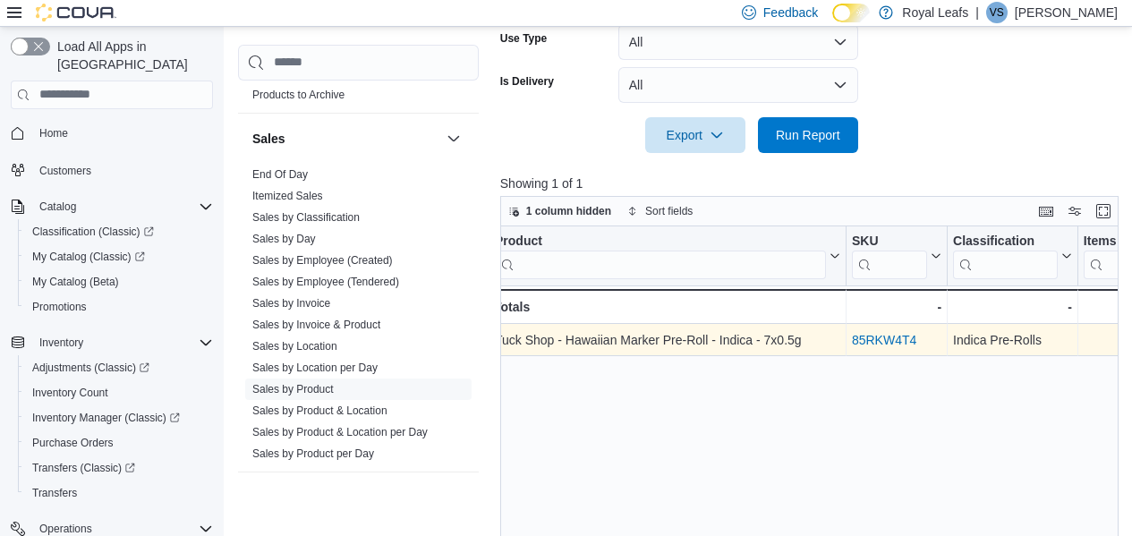
click at [908, 337] on link "85RKW4T4" at bounding box center [884, 340] width 64 height 14
click at [885, 339] on link "85RKW4T4" at bounding box center [884, 340] width 64 height 14
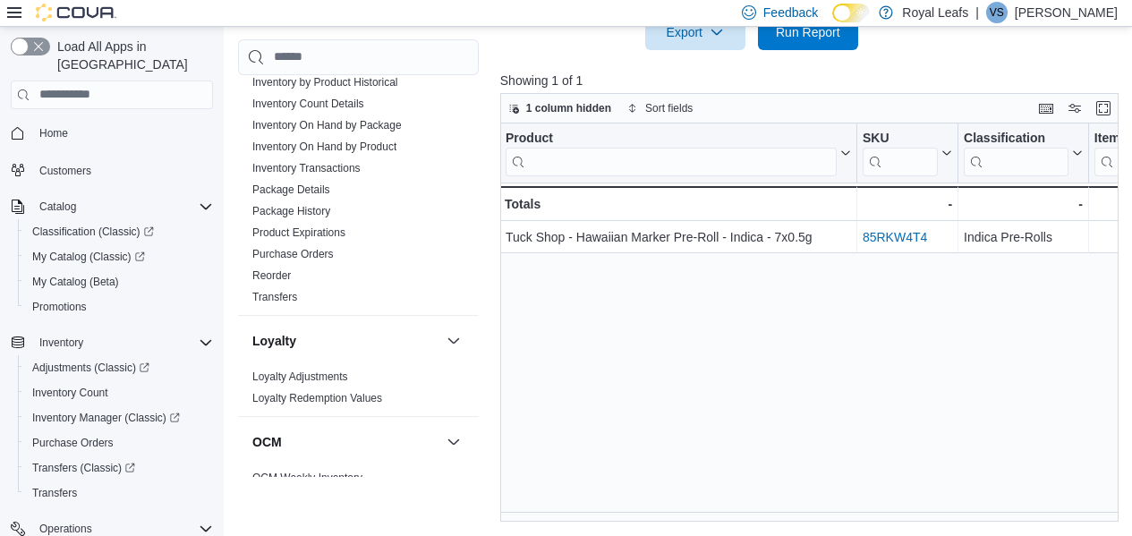
scroll to position [644, 0]
click at [328, 209] on link "Package History" at bounding box center [291, 212] width 78 height 13
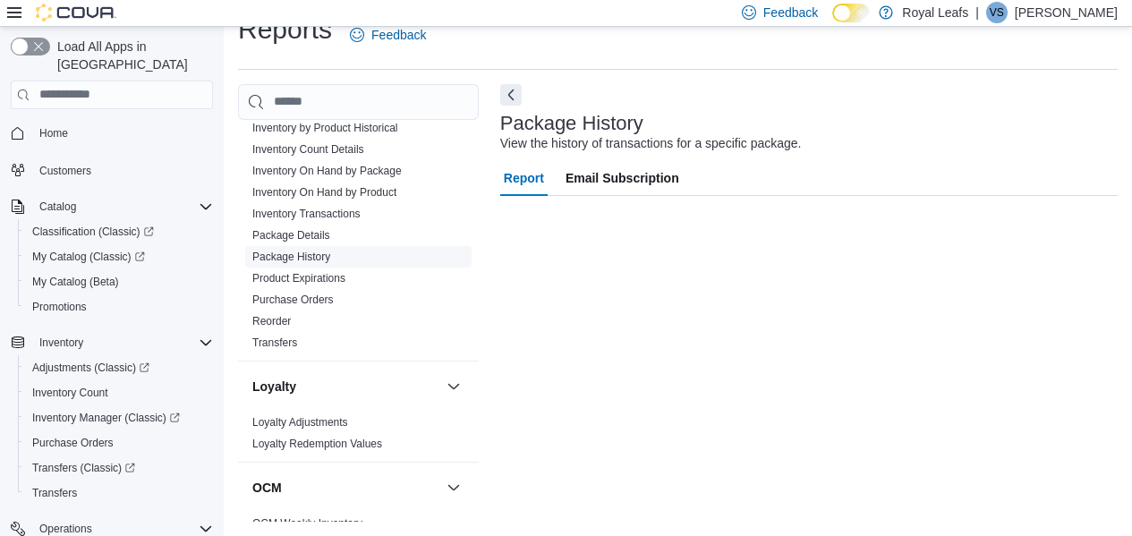
scroll to position [30, 0]
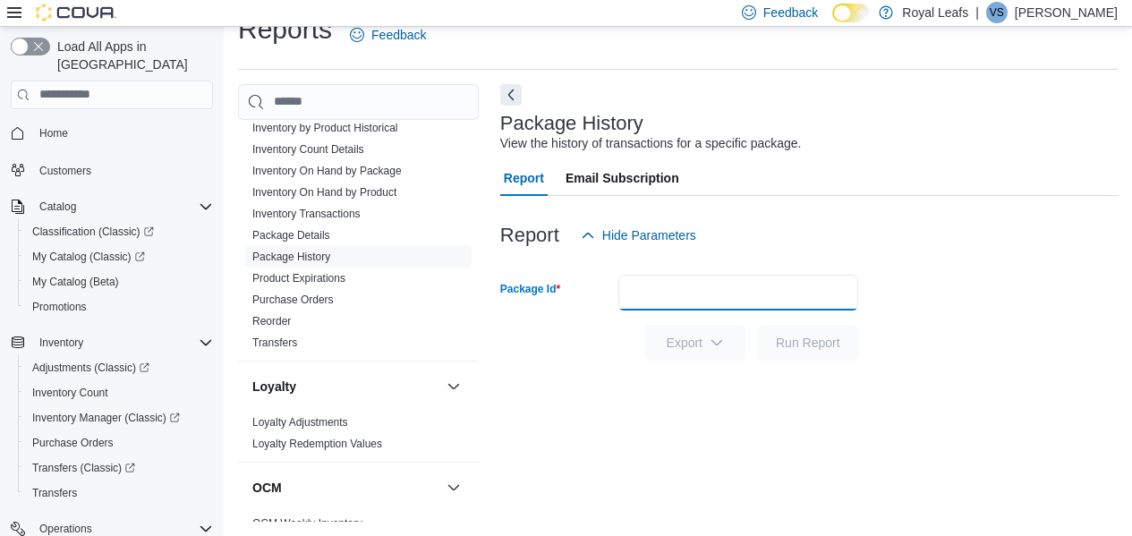
click at [697, 299] on input "Package Id" at bounding box center [739, 293] width 240 height 36
paste input "******"
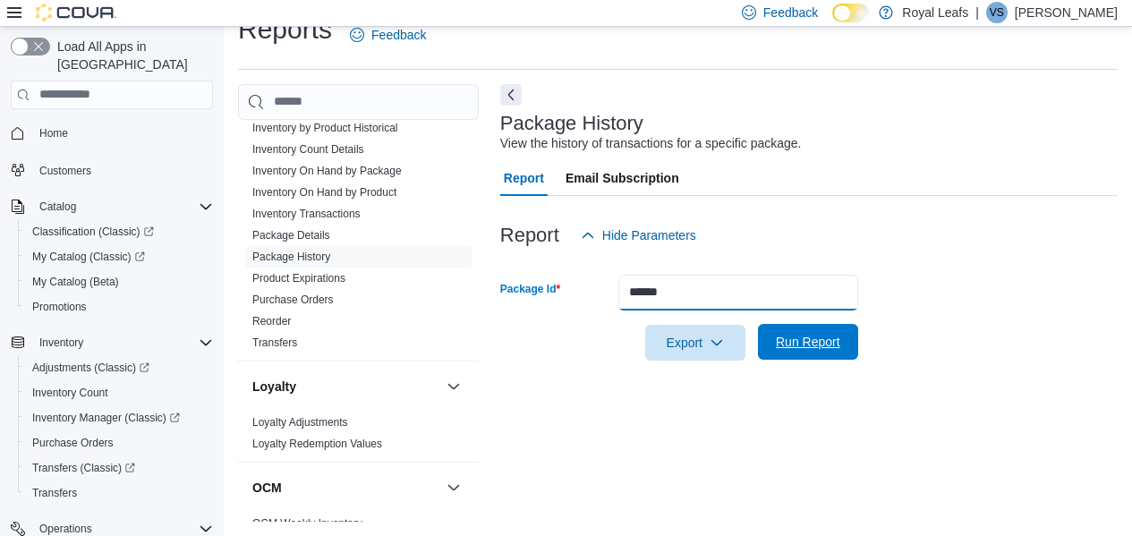
type input "******"
click at [821, 328] on span "Run Report" at bounding box center [808, 342] width 79 height 36
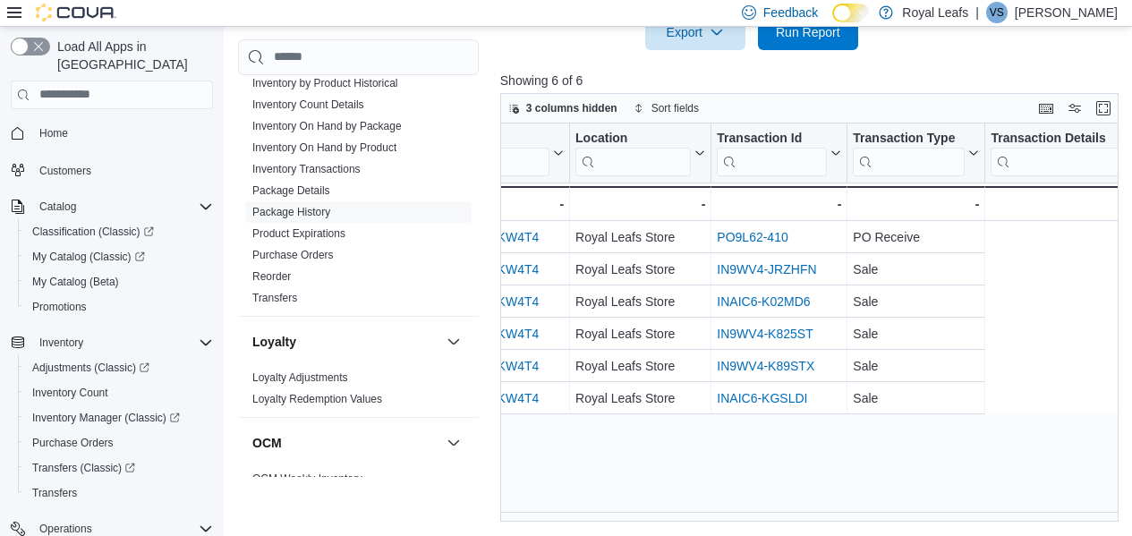
scroll to position [0, 53]
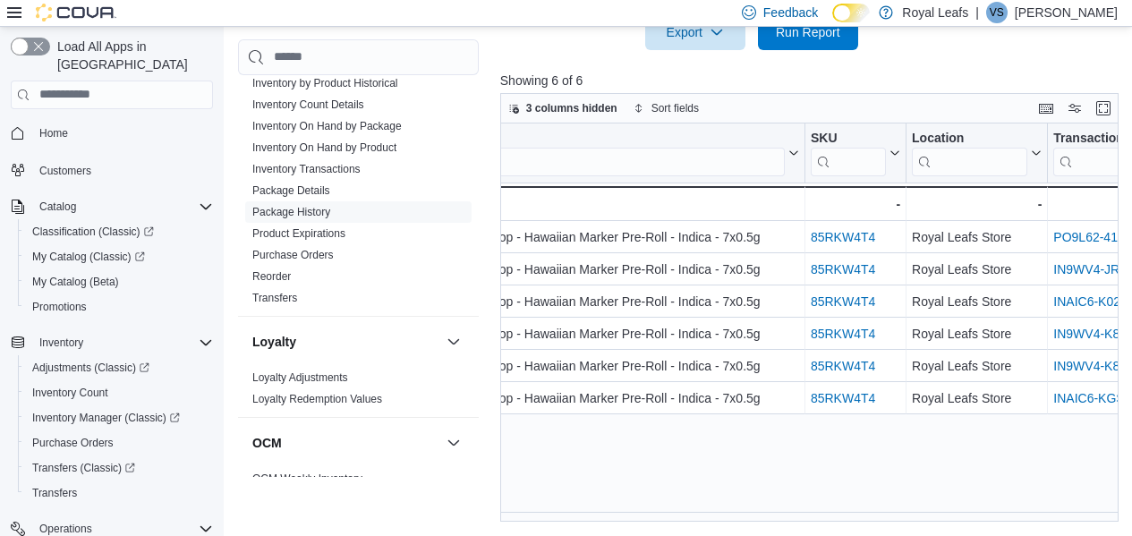
drag, startPoint x: 680, startPoint y: 372, endPoint x: 656, endPoint y: 457, distance: 88.4
click at [656, 457] on div "Product Click to view column header actions SKU Click to view column header act…" at bounding box center [812, 323] width 625 height 398
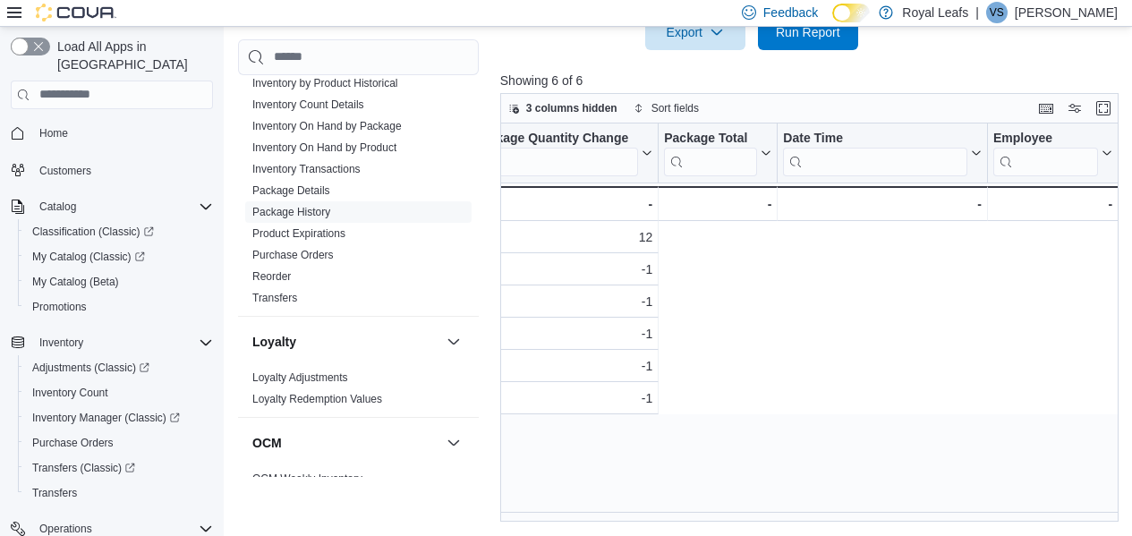
scroll to position [0, 316]
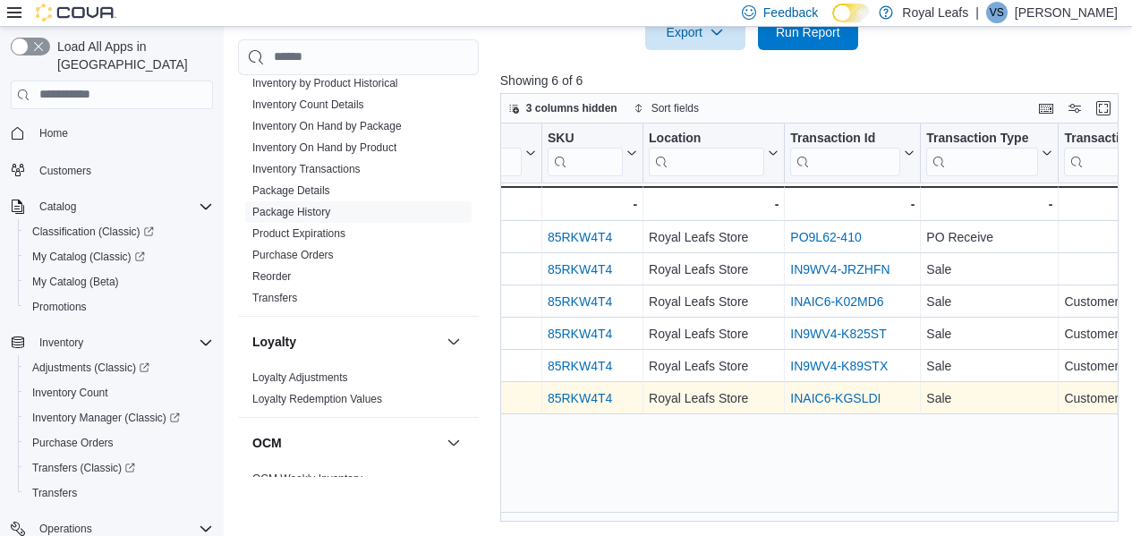
click at [845, 392] on link "INAIC6-KGSLDI" at bounding box center [835, 398] width 90 height 14
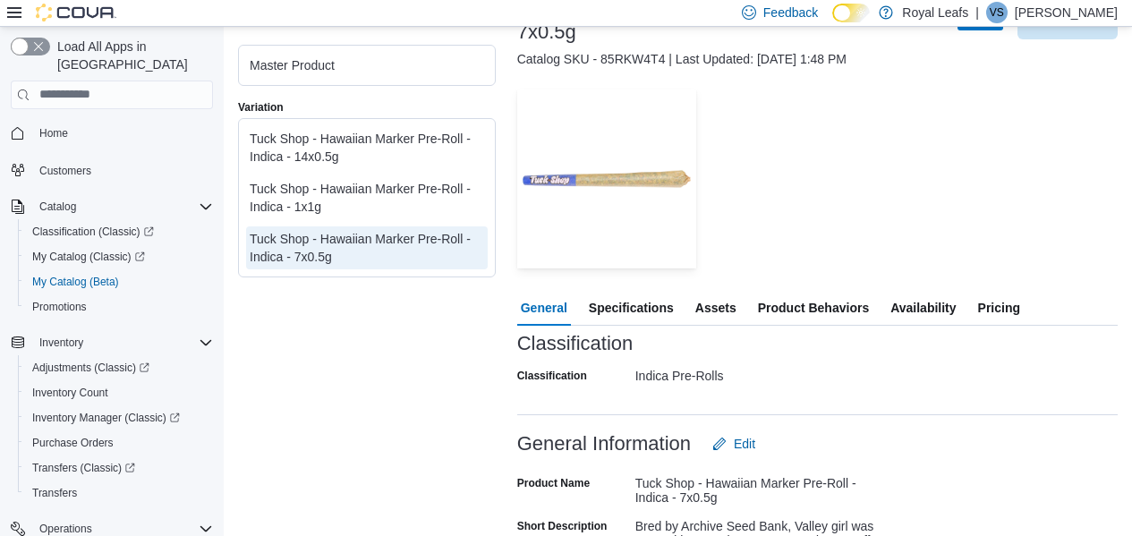
scroll to position [133, 0]
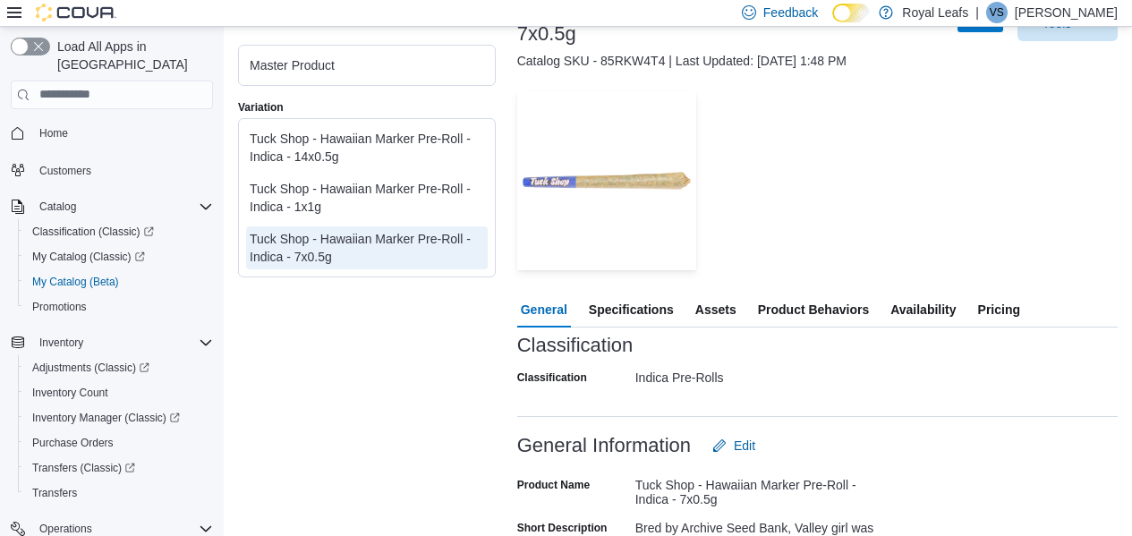
click at [825, 311] on span "Product Behaviors" at bounding box center [813, 310] width 111 height 36
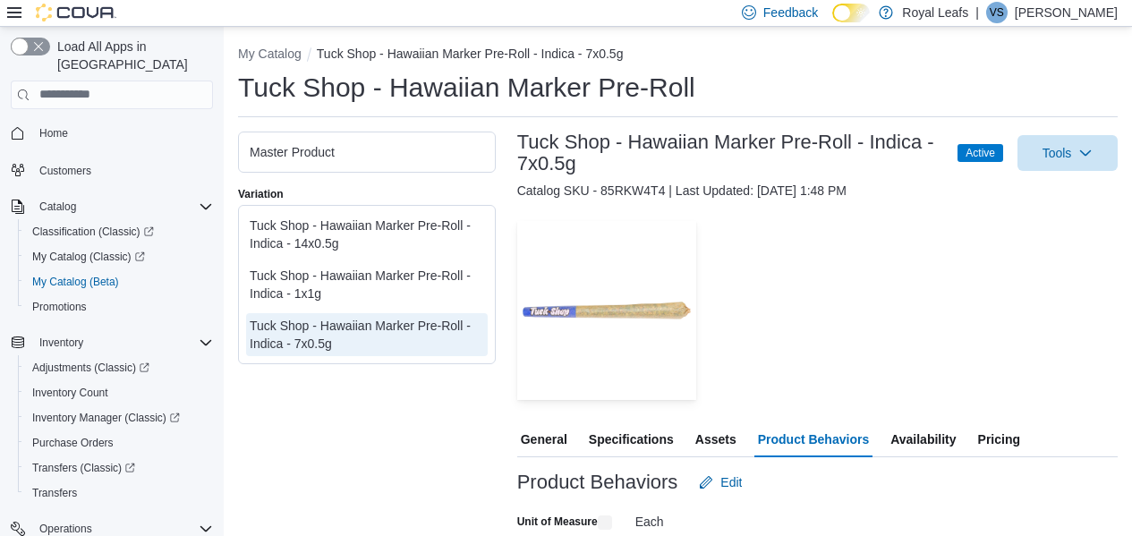
scroll to position [124, 0]
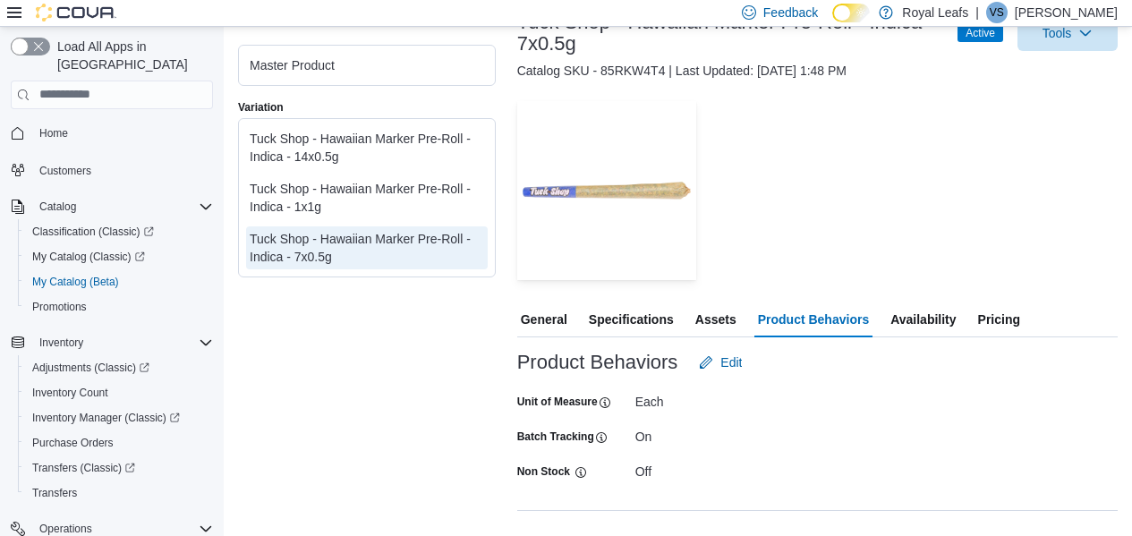
click at [927, 327] on span "Availability" at bounding box center [923, 320] width 65 height 36
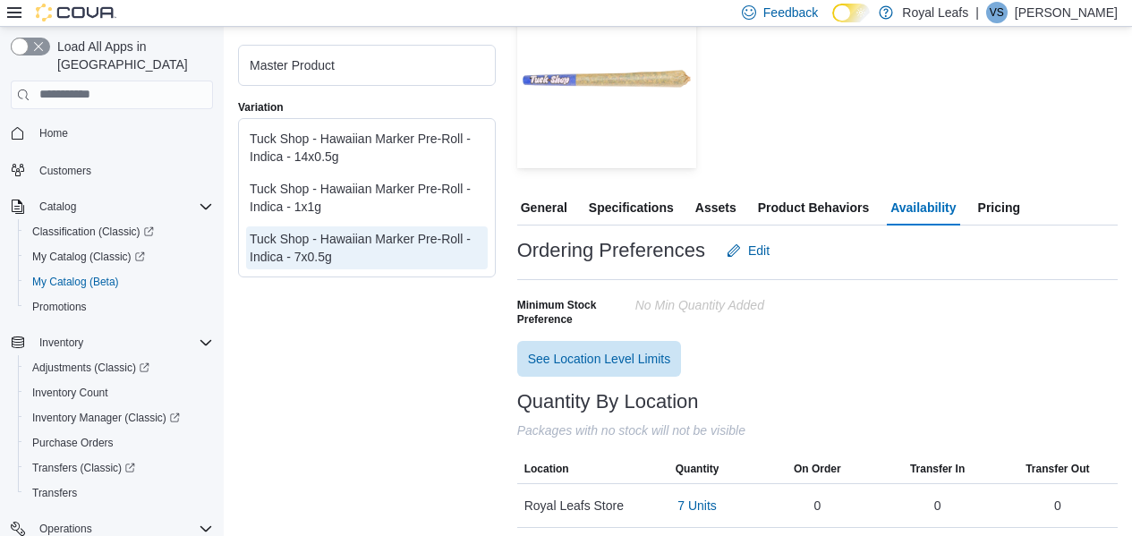
scroll to position [243, 0]
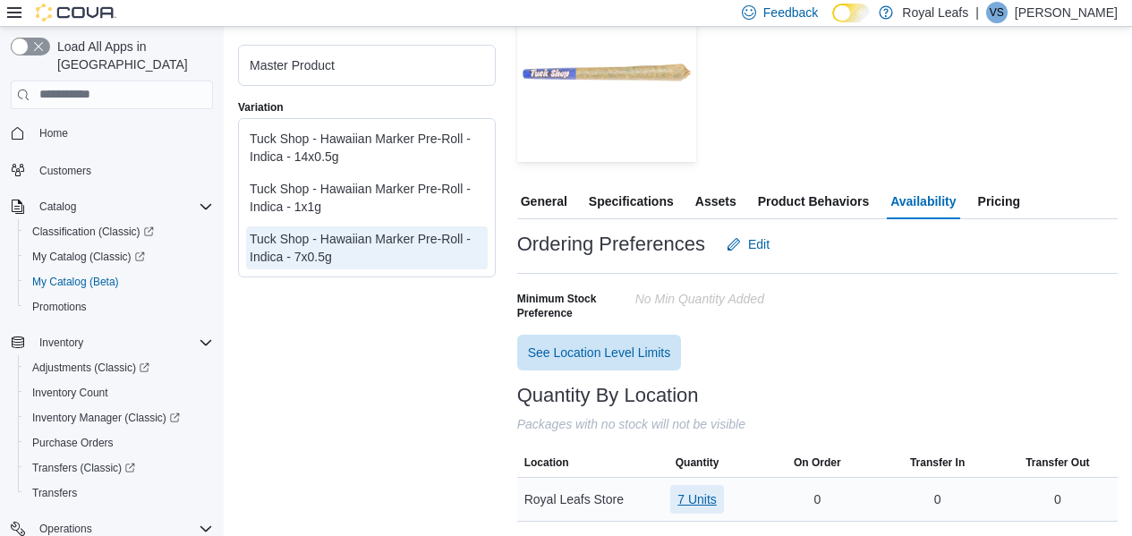
click at [706, 503] on span "7 Units" at bounding box center [697, 500] width 39 height 18
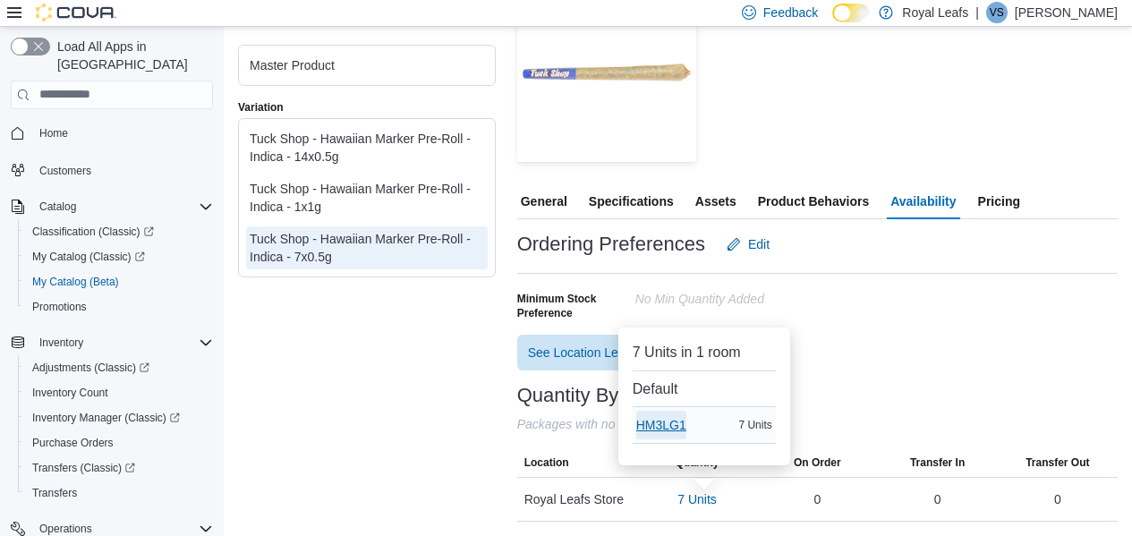
click at [668, 428] on span "HM3LG1" at bounding box center [661, 425] width 50 height 18
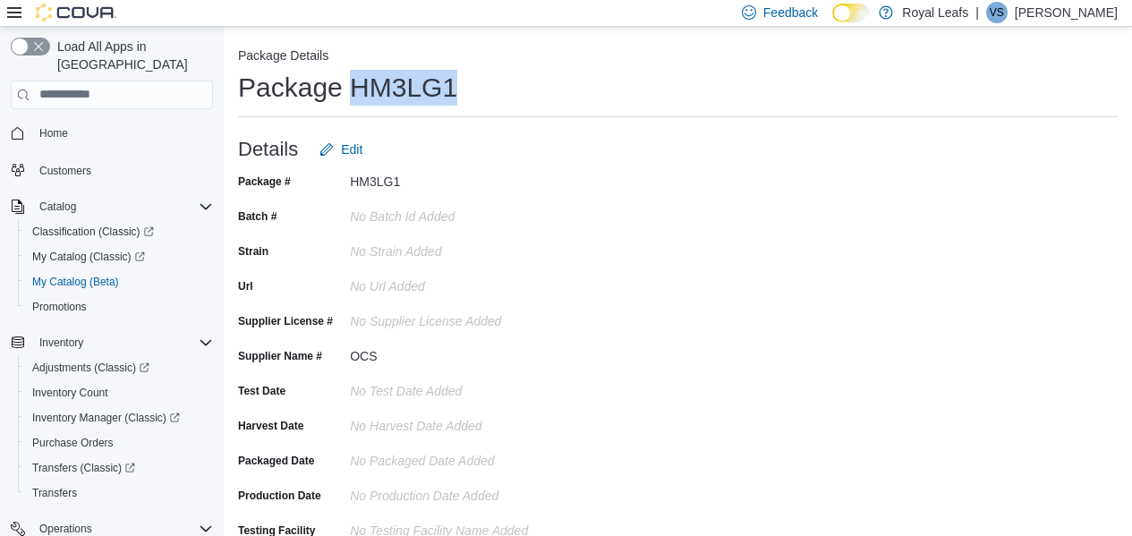
drag, startPoint x: 524, startPoint y: 80, endPoint x: 361, endPoint y: 84, distance: 163.0
click at [361, 84] on div "Package HM3LG1" at bounding box center [678, 88] width 880 height 36
copy h1 "HM3LG1"
